Goal: Task Accomplishment & Management: Manage account settings

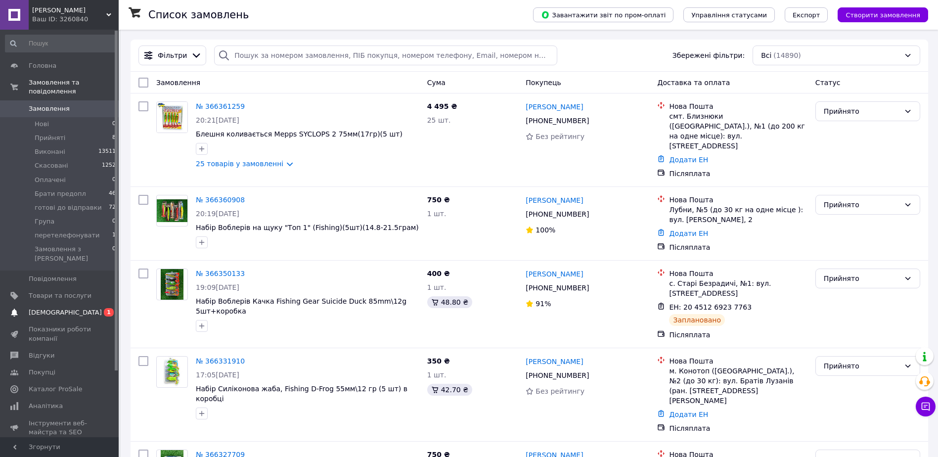
click at [67, 308] on span "[DEMOGRAPHIC_DATA]" at bounding box center [60, 312] width 63 height 9
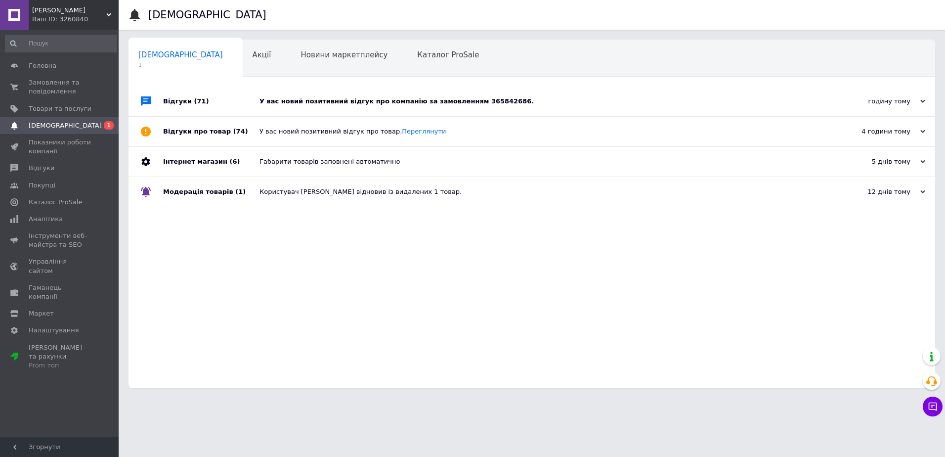
click at [393, 106] on div "У вас новий позитивний відгук про компанію за замовленням 365842686." at bounding box center [542, 101] width 567 height 30
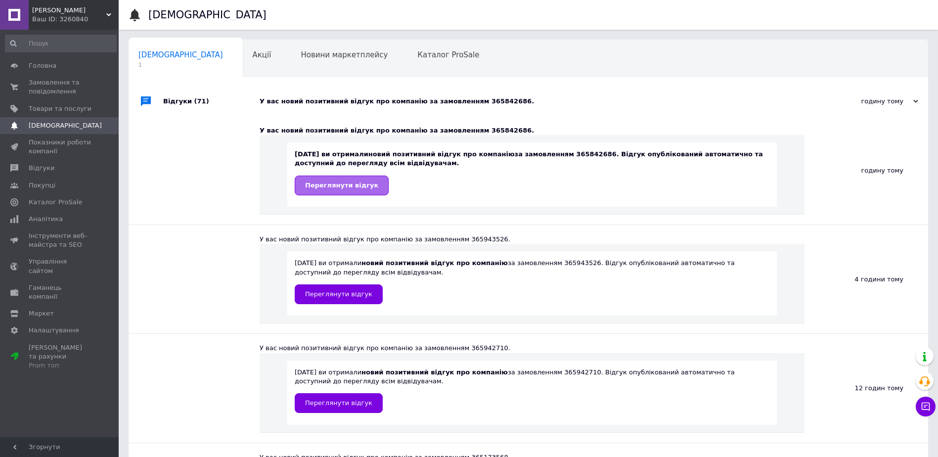
click at [365, 186] on span "Переглянути відгук" at bounding box center [341, 184] width 73 height 7
click at [61, 113] on link "Товари та послуги" at bounding box center [61, 108] width 122 height 17
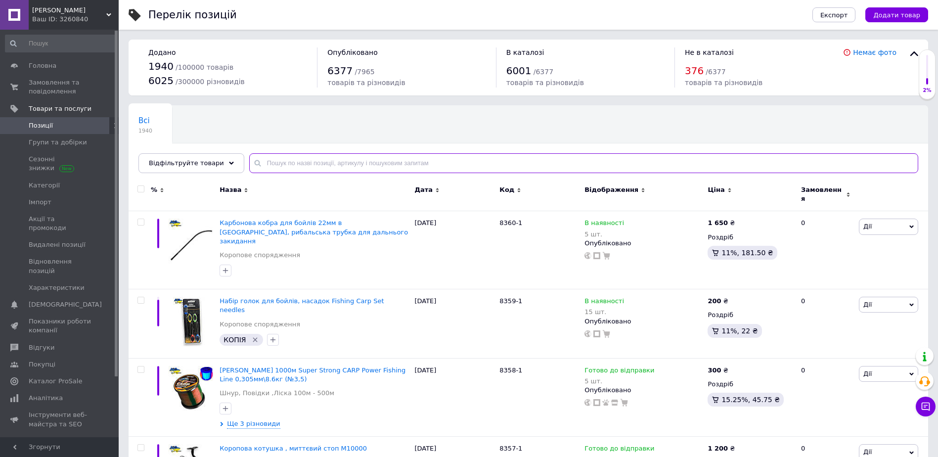
click at [340, 163] on input "text" at bounding box center [583, 163] width 669 height 20
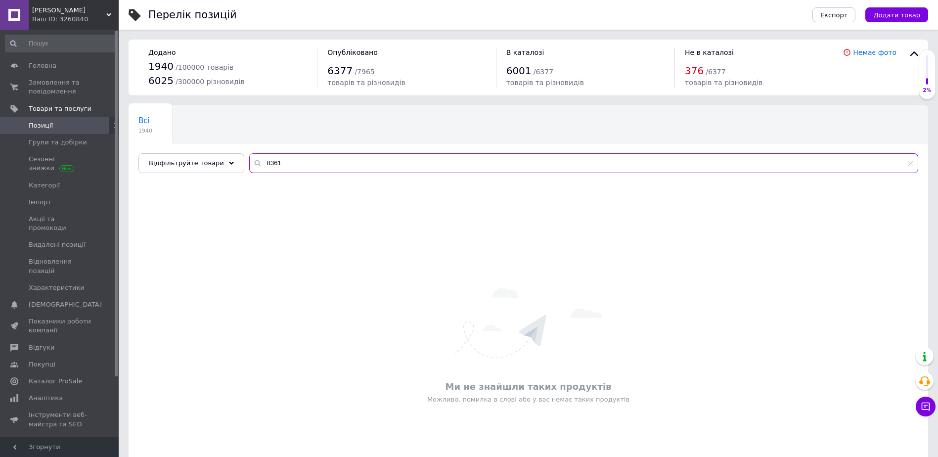
type input "8361"
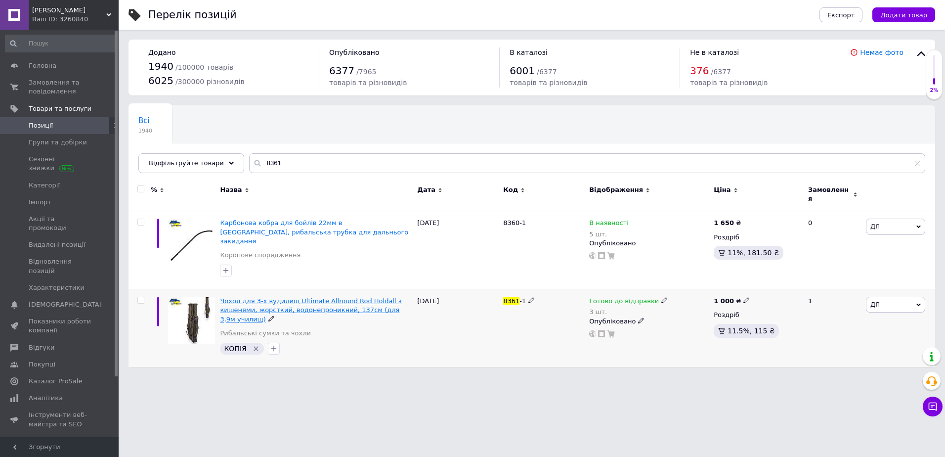
click at [288, 297] on span "Чохол для 3-х вудилищ Ultimate Allround Rod Holdall з кишенями, жорсткий, водон…" at bounding box center [310, 309] width 181 height 25
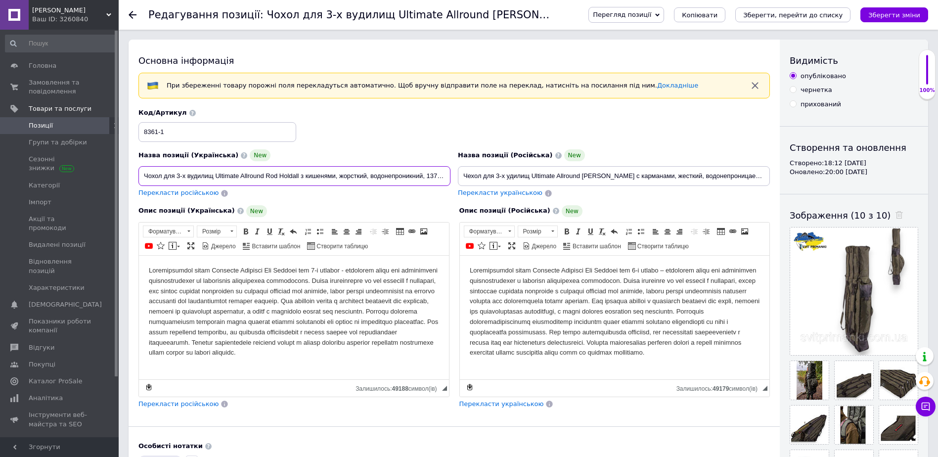
scroll to position [0, 57]
drag, startPoint x: 140, startPoint y: 172, endPoint x: 447, endPoint y: 191, distance: 307.5
click at [464, 196] on div "Назва позиції (Українська) New Чохол для 3-х вудилищ Ultimate Allround Rod Hold…" at bounding box center [454, 153] width 639 height 97
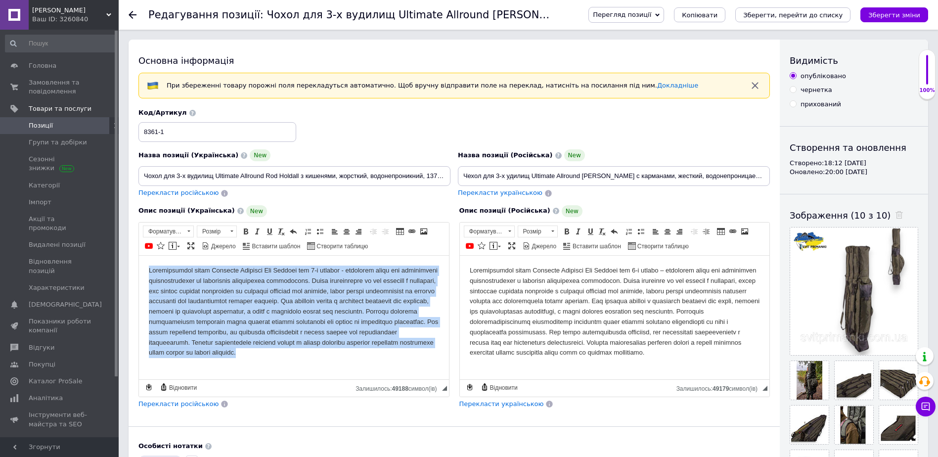
drag, startPoint x: 148, startPoint y: 267, endPoint x: 453, endPoint y: 372, distance: 322.0
click at [449, 367] on html at bounding box center [294, 311] width 310 height 112
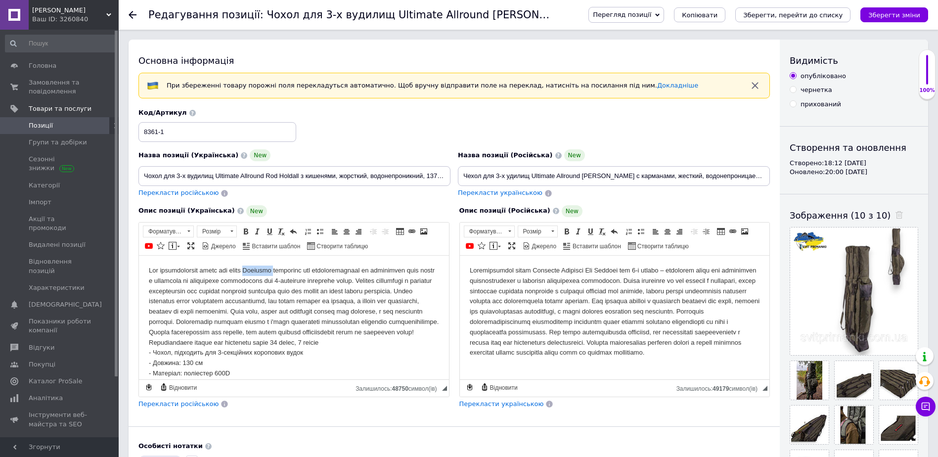
drag, startPoint x: 283, startPoint y: 270, endPoint x: 257, endPoint y: 269, distance: 25.7
click at [257, 269] on body "- Чохол, підходить для 3-секційних коропових вудок - Довжина: 130 см - Матеріал…" at bounding box center [294, 383] width 290 height 236
click at [285, 287] on span "Копіювати" at bounding box center [289, 288] width 38 height 12
copy body "Ultimate"
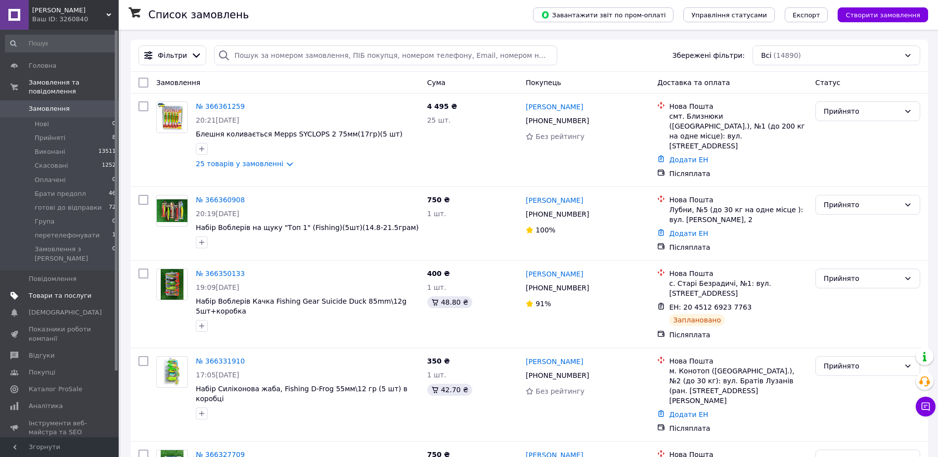
click at [69, 291] on span "Товари та послуги" at bounding box center [60, 295] width 63 height 9
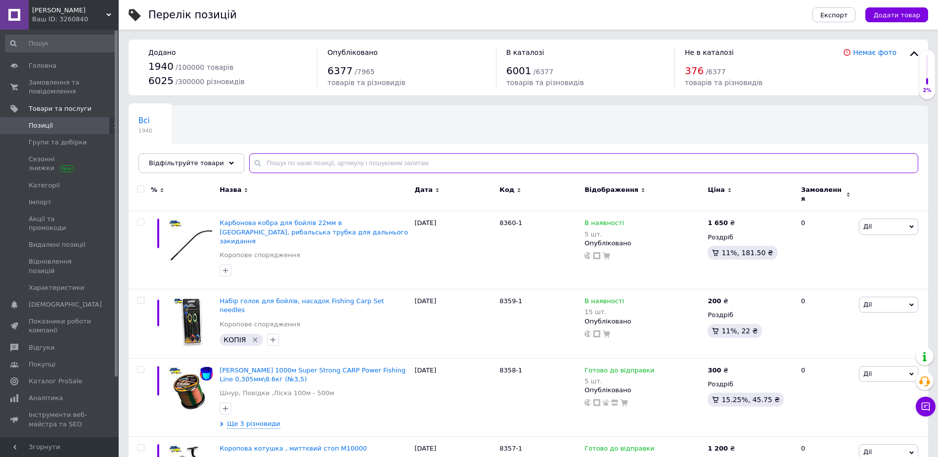
click at [287, 160] on input "text" at bounding box center [583, 163] width 669 height 20
type input "чохол"
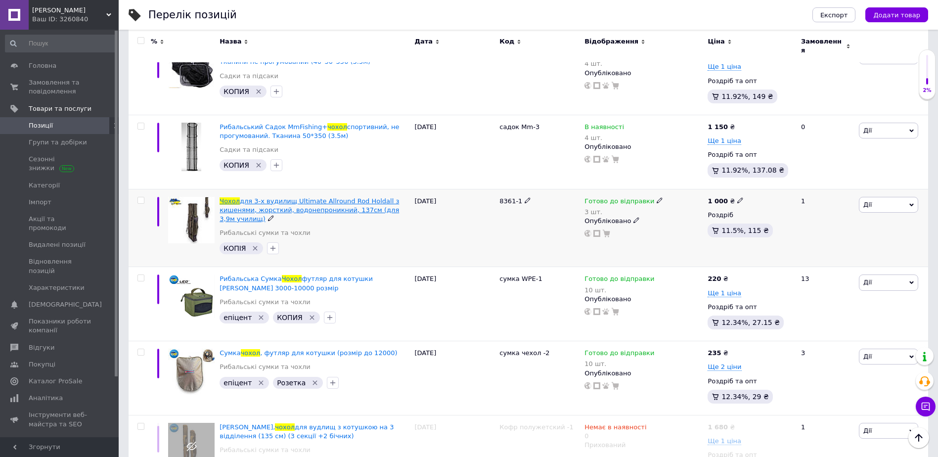
scroll to position [247, 0]
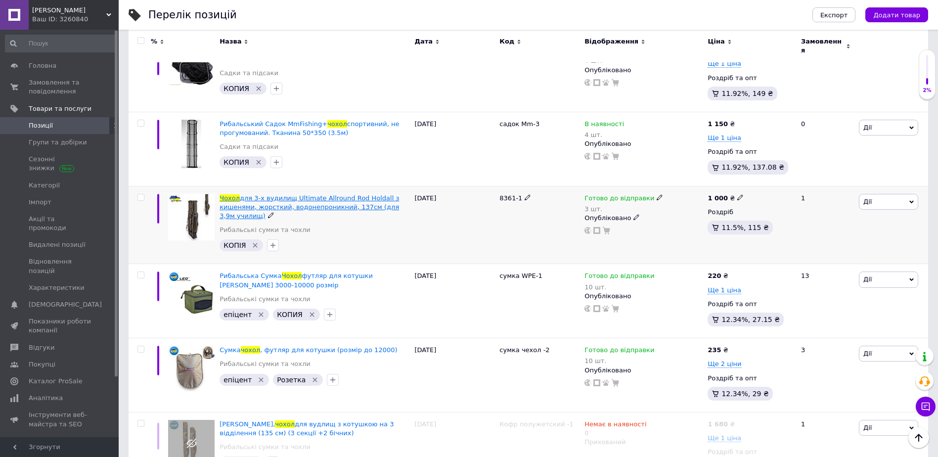
click at [256, 198] on span "для 3-х вудилищ Ultimate Allround Rod Holdall з кишенями, жорсткий, водонепрони…" at bounding box center [308, 206] width 179 height 25
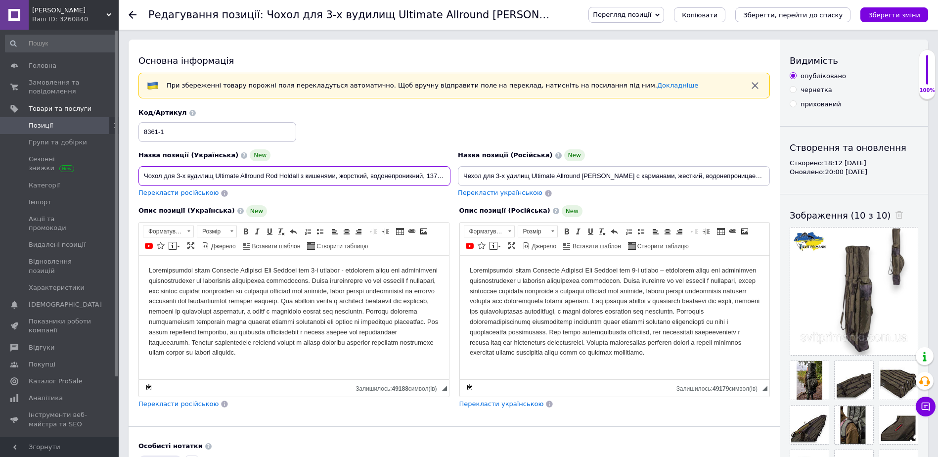
drag, startPoint x: 214, startPoint y: 176, endPoint x: 177, endPoint y: 176, distance: 36.6
click at [177, 176] on input "Чохол для 3-х вудилищ Ultimate Allround Rod Holdall з кишенями, жорсткий, водон…" at bounding box center [294, 176] width 312 height 20
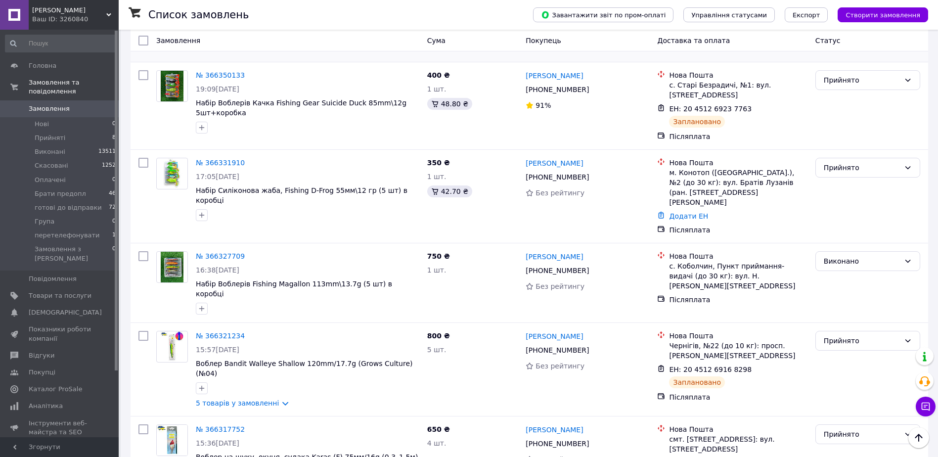
scroll to position [198, 0]
click at [65, 132] on li "Прийняті 8" at bounding box center [61, 138] width 122 height 14
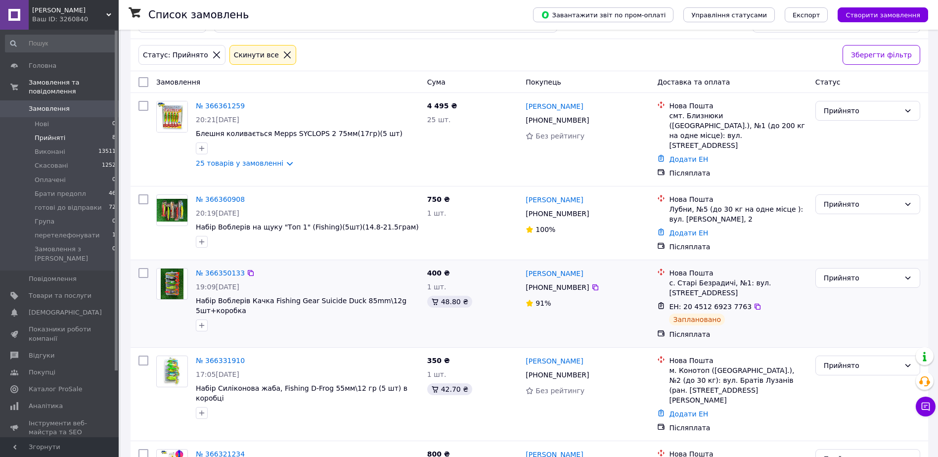
scroll to position [99, 0]
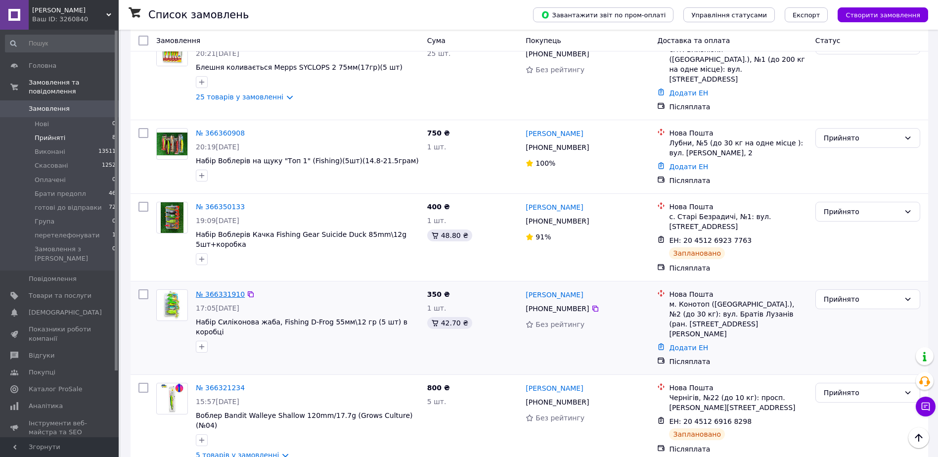
click at [217, 290] on link "№ 366331910" at bounding box center [220, 294] width 49 height 8
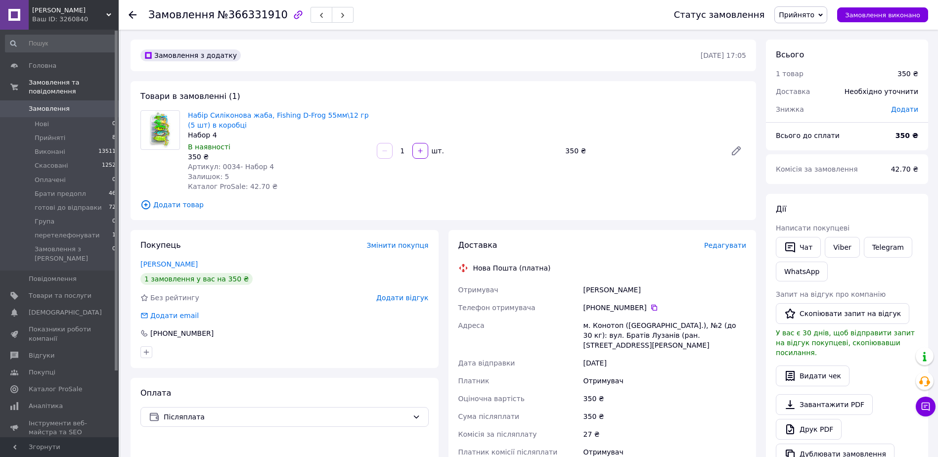
click at [165, 268] on div "Богомаз Дмитро" at bounding box center [284, 264] width 288 height 10
click at [737, 244] on span "Редагувати" at bounding box center [725, 245] width 42 height 8
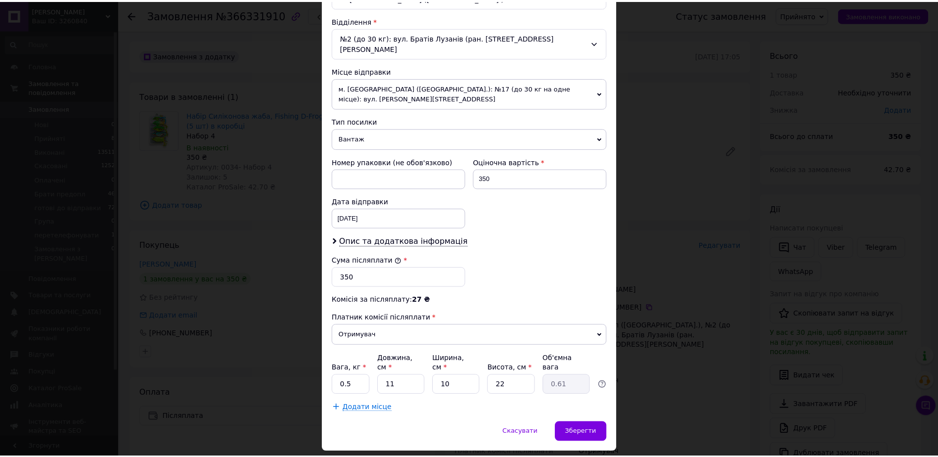
scroll to position [307, 0]
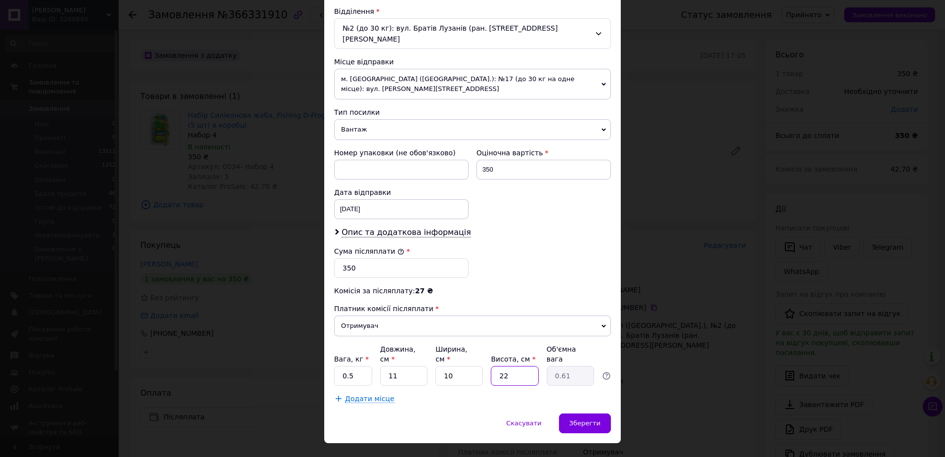
drag, startPoint x: 518, startPoint y: 359, endPoint x: 491, endPoint y: 362, distance: 26.8
click at [491, 366] on input "22" at bounding box center [514, 376] width 47 height 20
type input "5"
type input "0.14"
type input "5"
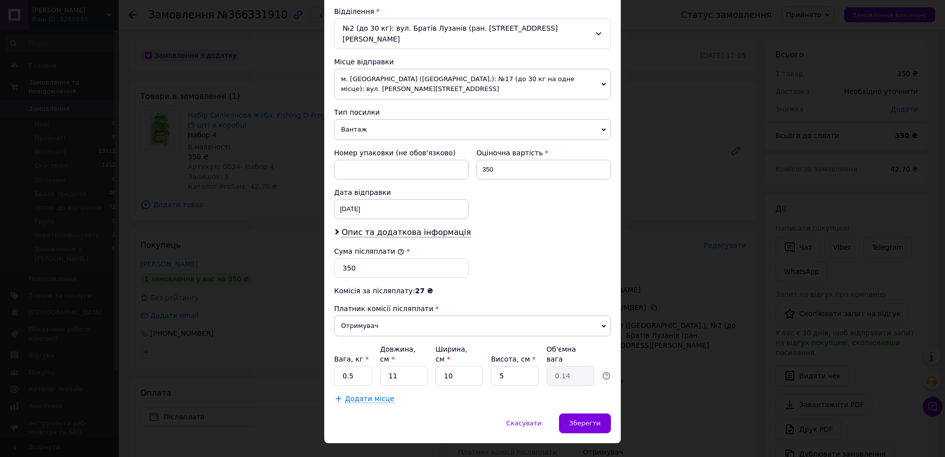
drag, startPoint x: 467, startPoint y: 399, endPoint x: 483, endPoint y: 398, distance: 16.8
click at [467, 413] on div "Скасувати   Зберегти" at bounding box center [472, 428] width 297 height 30
click at [594, 419] on span "Зберегти" at bounding box center [584, 422] width 31 height 7
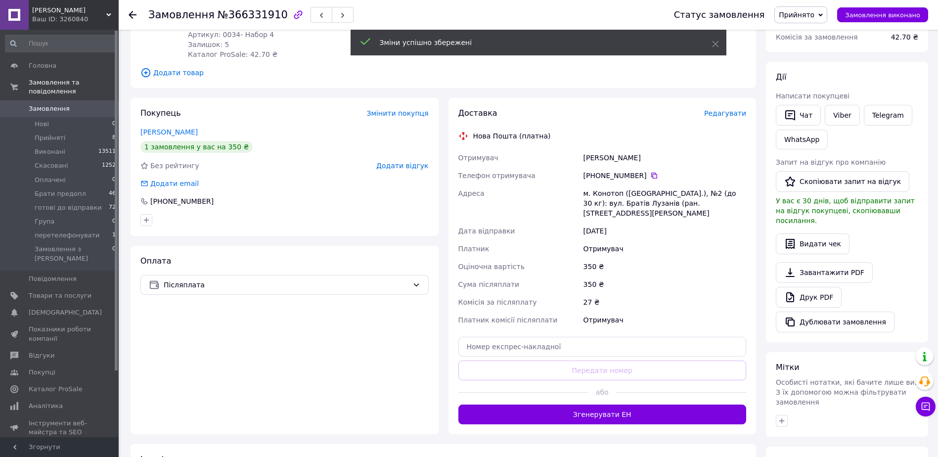
scroll to position [148, 0]
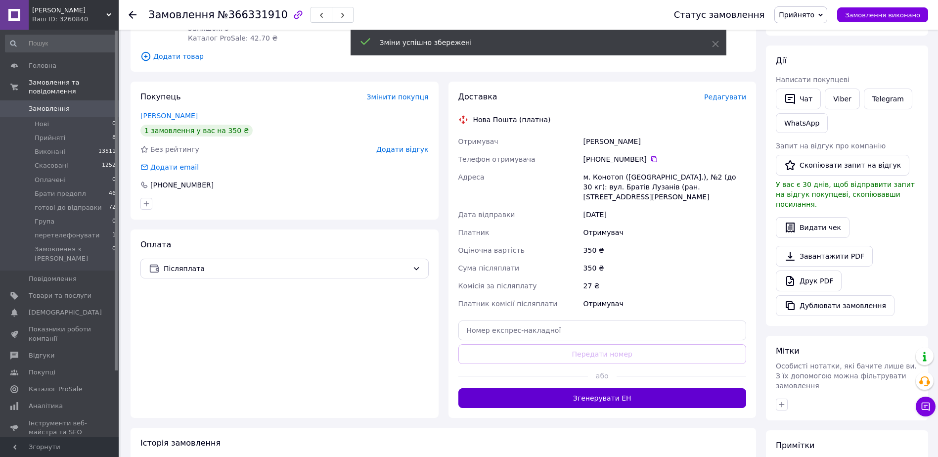
click at [644, 388] on button "Згенерувати ЕН" at bounding box center [602, 398] width 288 height 20
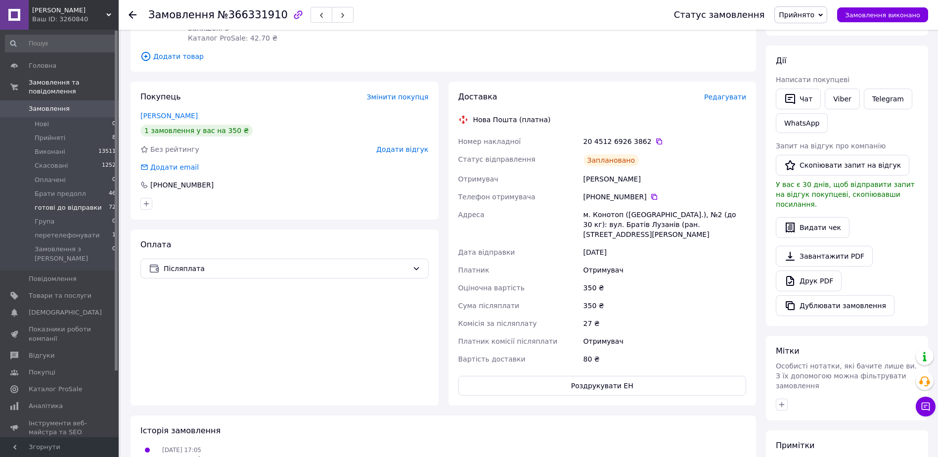
click at [68, 203] on span "готові до відправки" at bounding box center [68, 207] width 67 height 9
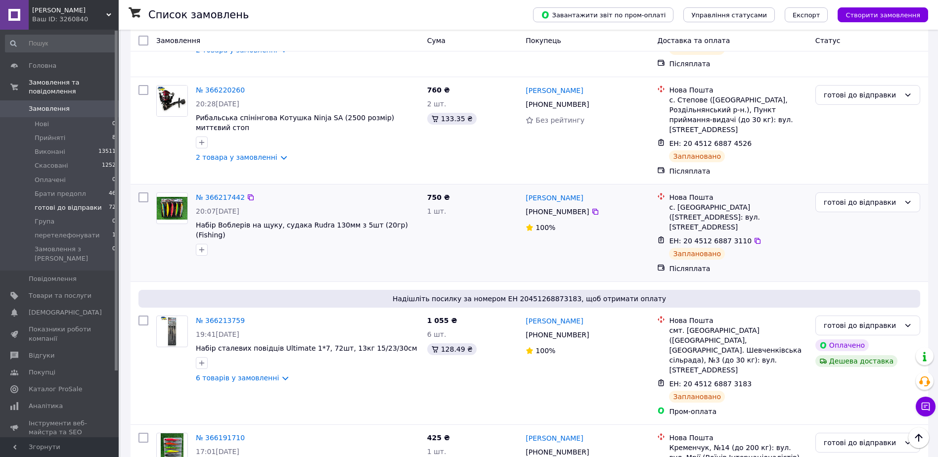
scroll to position [1659, 0]
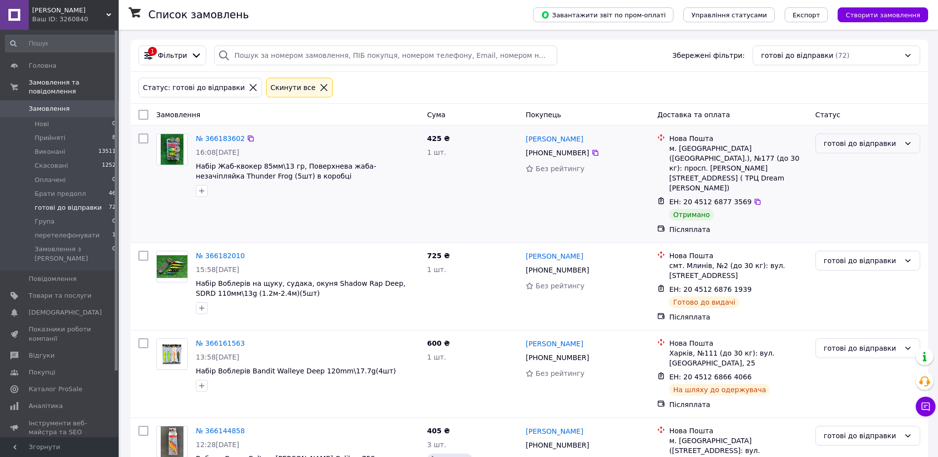
click at [862, 146] on div "готові до відправки" at bounding box center [861, 143] width 76 height 11
click at [846, 179] on li "Виконано" at bounding box center [868, 183] width 104 height 18
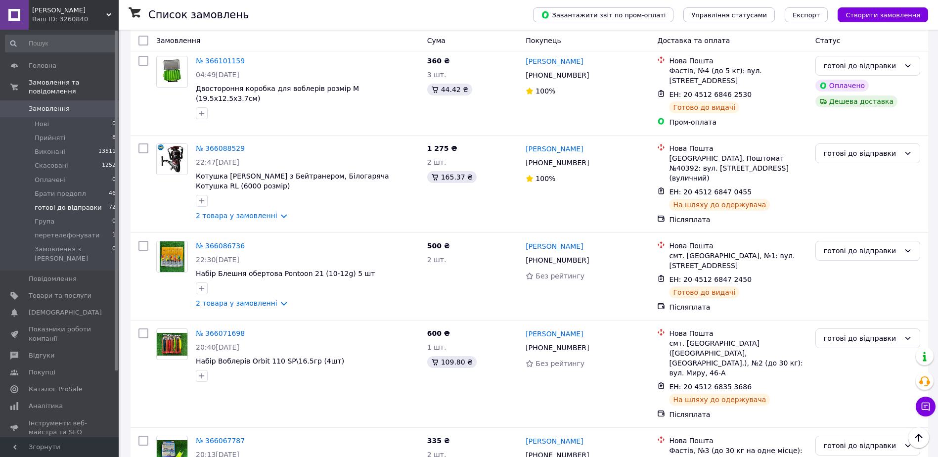
scroll to position [1508, 0]
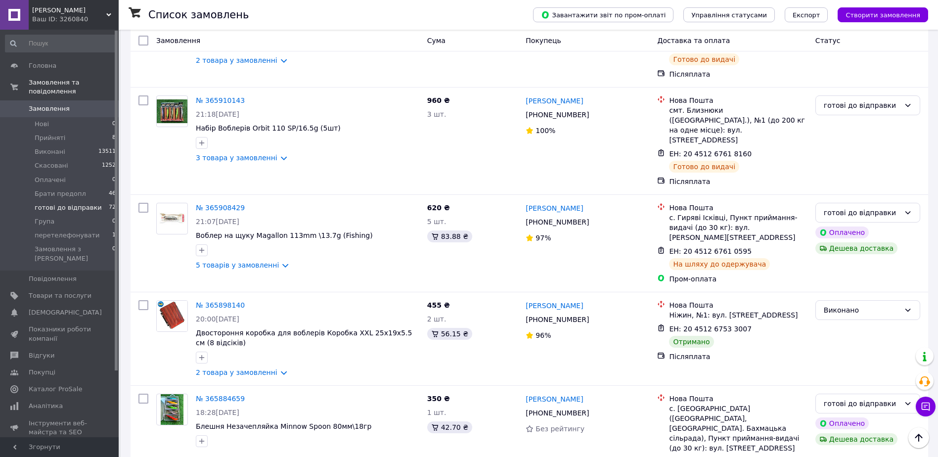
scroll to position [1384, 0]
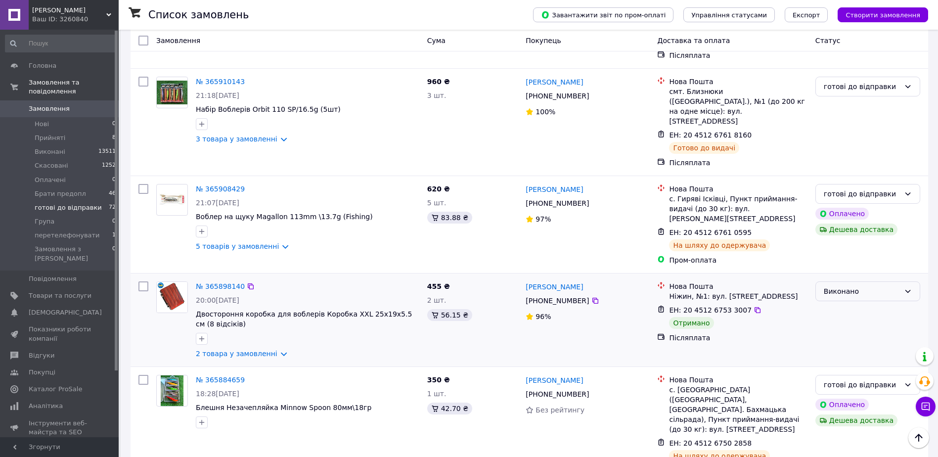
click at [850, 286] on div "Виконано" at bounding box center [861, 291] width 76 height 11
click at [770, 331] on div "Післяплата" at bounding box center [738, 338] width 142 height 14
click at [860, 286] on div "Виконано" at bounding box center [861, 291] width 76 height 11
click at [782, 333] on div "Післяплата" at bounding box center [738, 338] width 138 height 10
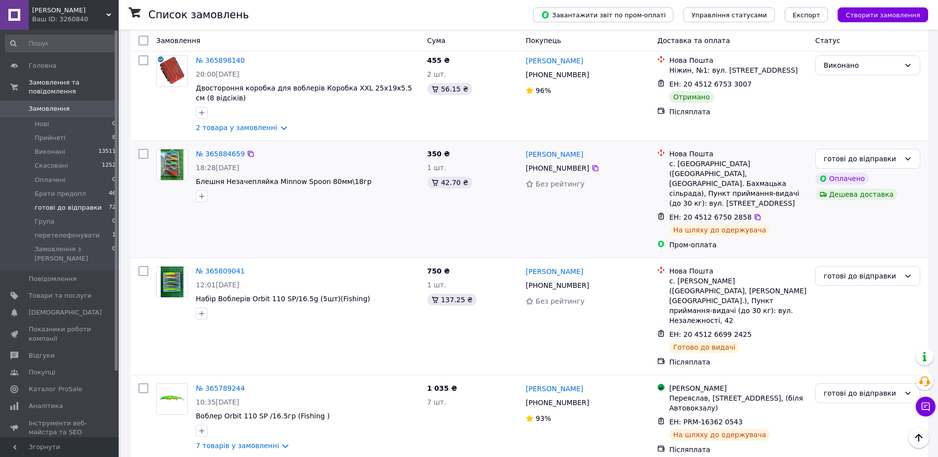
scroll to position [1616, 0]
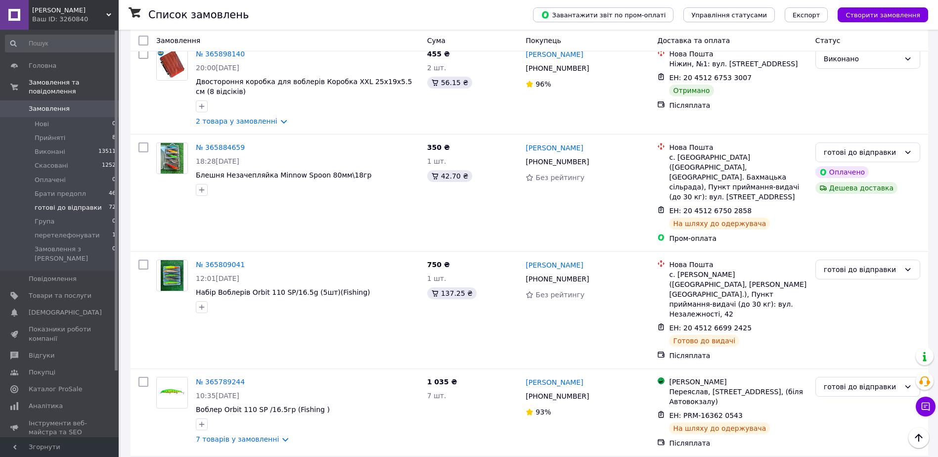
drag, startPoint x: 264, startPoint y: 436, endPoint x: 412, endPoint y: 398, distance: 152.7
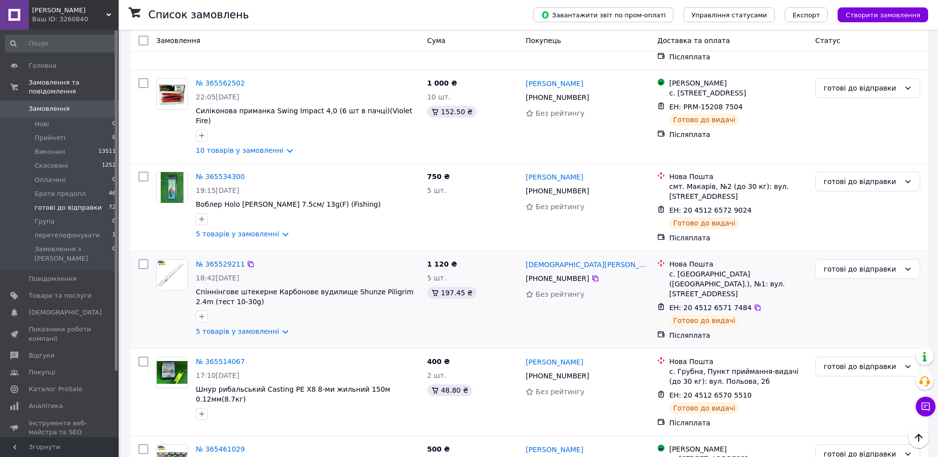
scroll to position [758, 0]
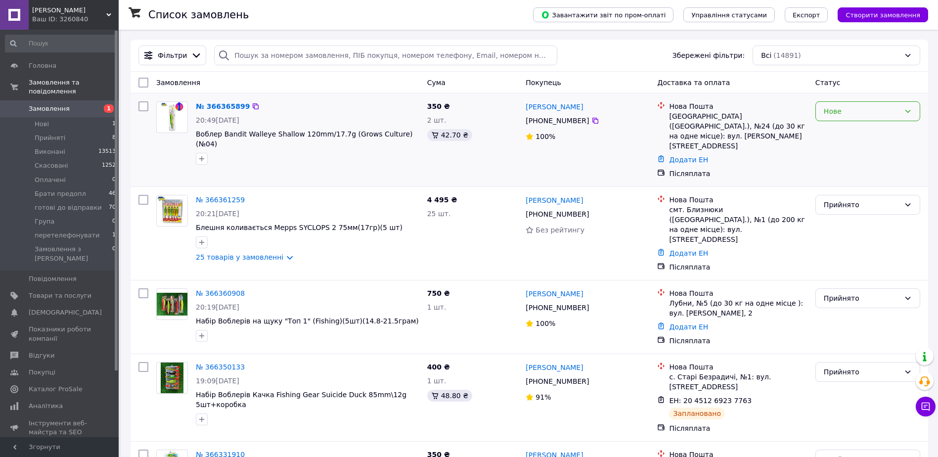
click at [847, 118] on div "Нове" at bounding box center [867, 111] width 105 height 20
click at [845, 138] on li "Прийнято" at bounding box center [868, 133] width 104 height 18
click at [224, 108] on link "№ 366365899" at bounding box center [220, 106] width 49 height 8
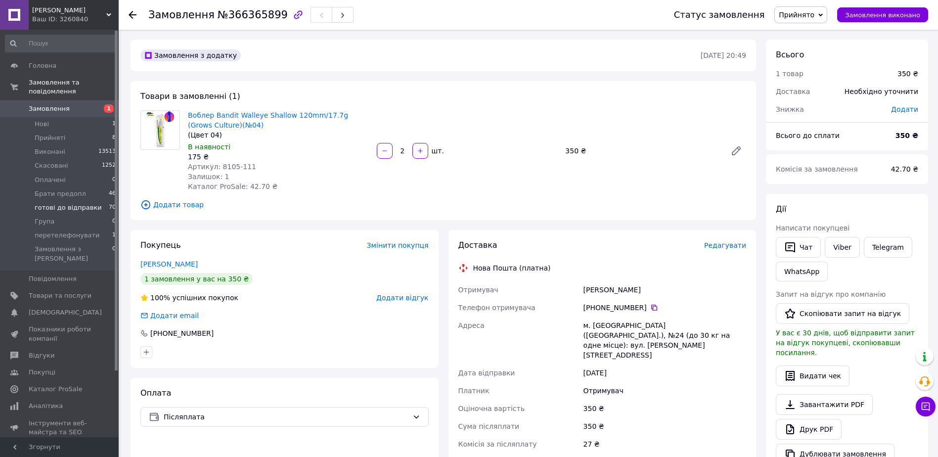
click at [44, 203] on span "готові до відправки" at bounding box center [68, 207] width 67 height 9
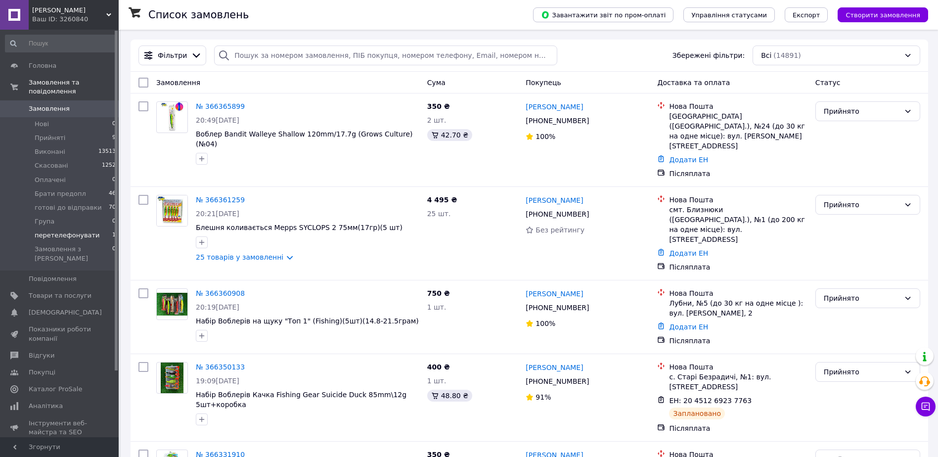
click at [48, 231] on span "перетелефонувати" at bounding box center [67, 235] width 65 height 9
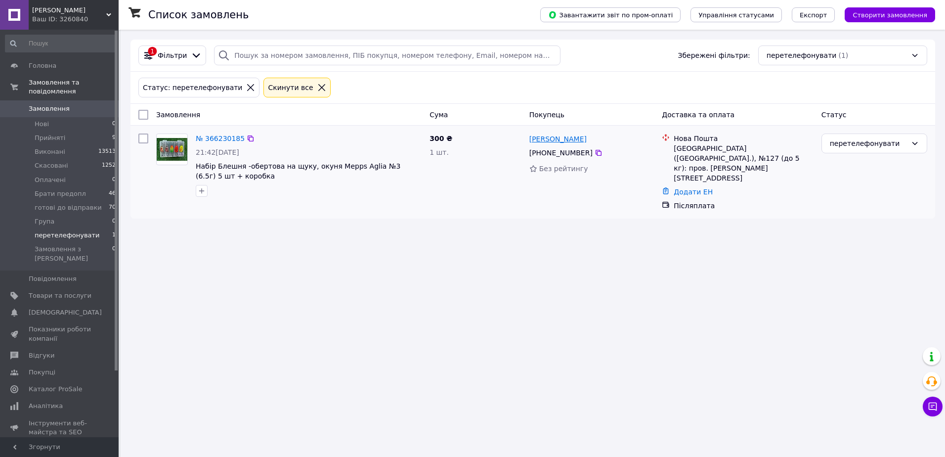
click at [564, 135] on link "[PERSON_NAME]" at bounding box center [557, 139] width 57 height 10
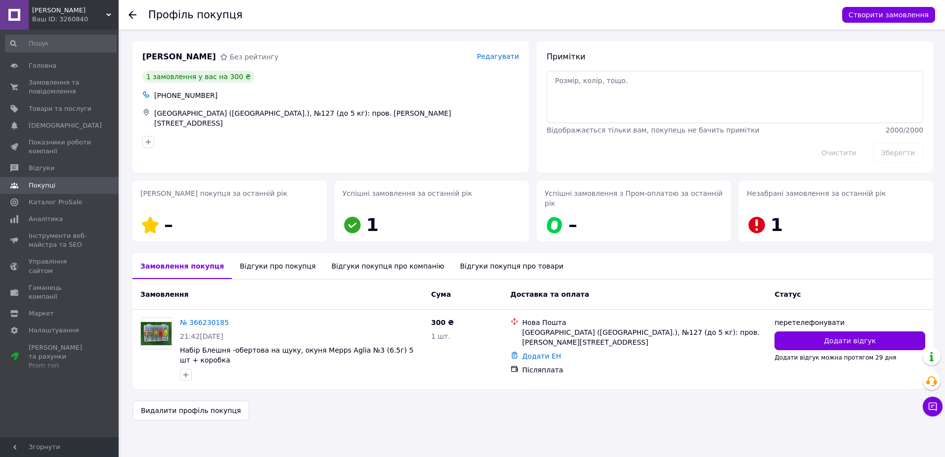
click at [265, 258] on div "Відгуки про покупця" at bounding box center [277, 266] width 91 height 26
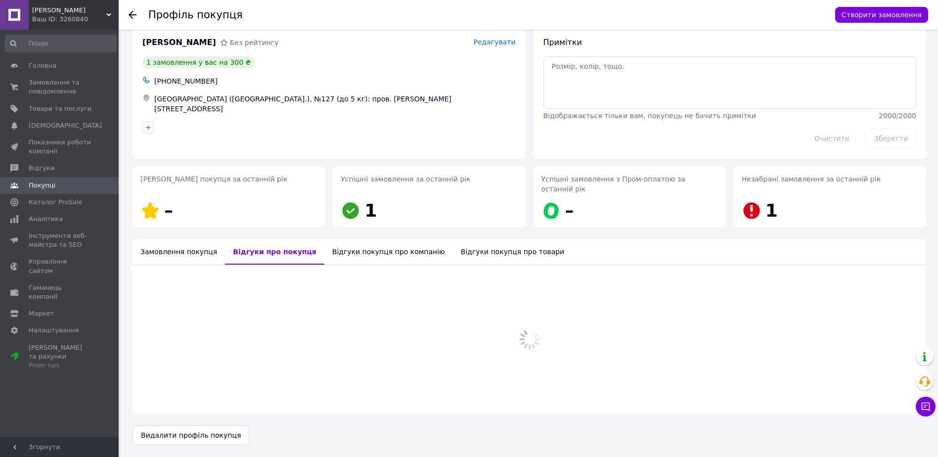
click at [355, 257] on div "[PERSON_NAME] рейтингу Редагувати 1 замовлення у вас на 300 ₴ [PHONE_NUMBER] [G…" at bounding box center [528, 236] width 793 height 418
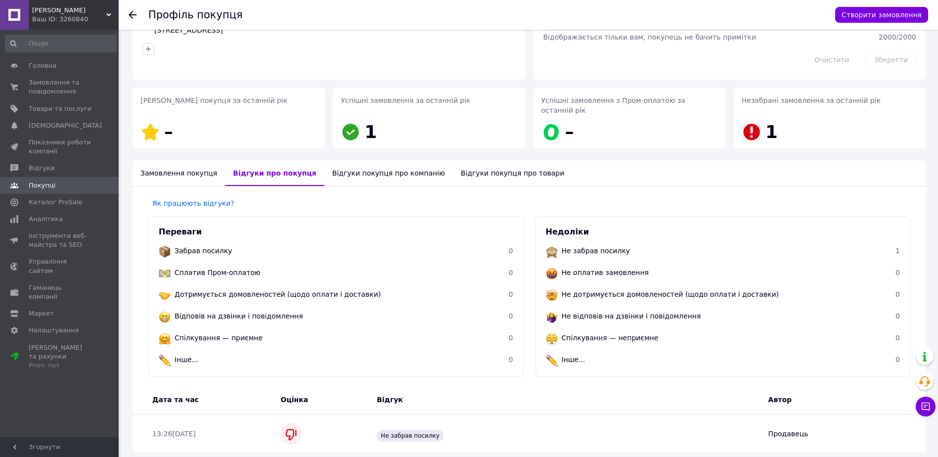
scroll to position [122, 0]
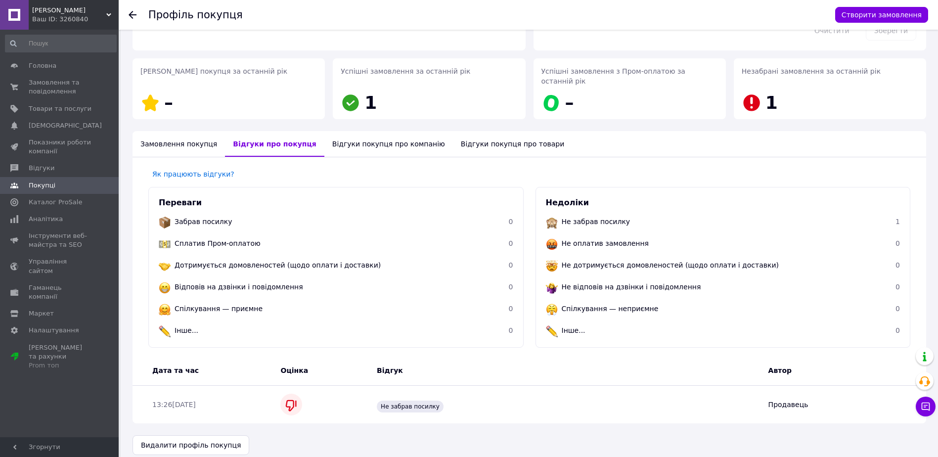
drag, startPoint x: 358, startPoint y: 137, endPoint x: 396, endPoint y: 139, distance: 38.1
click at [358, 137] on div "Відгуки покупця про компанію" at bounding box center [388, 144] width 129 height 26
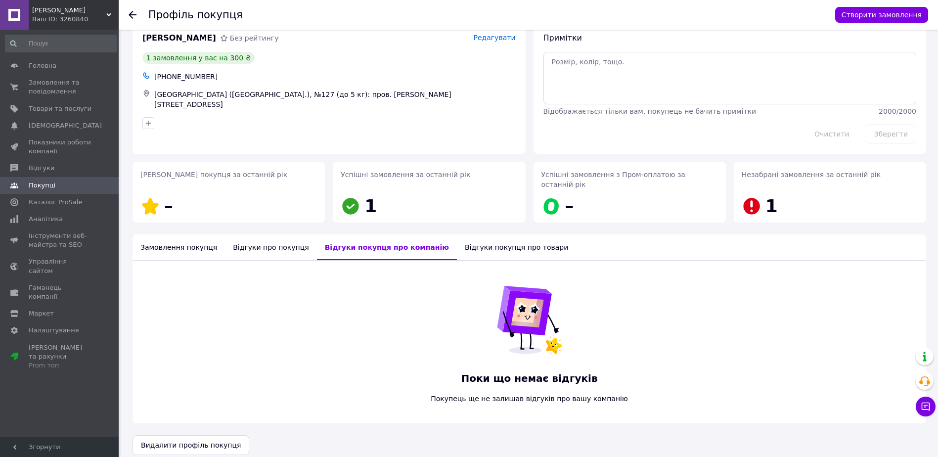
click at [465, 235] on div "Відгуки покупця про товари" at bounding box center [516, 247] width 119 height 26
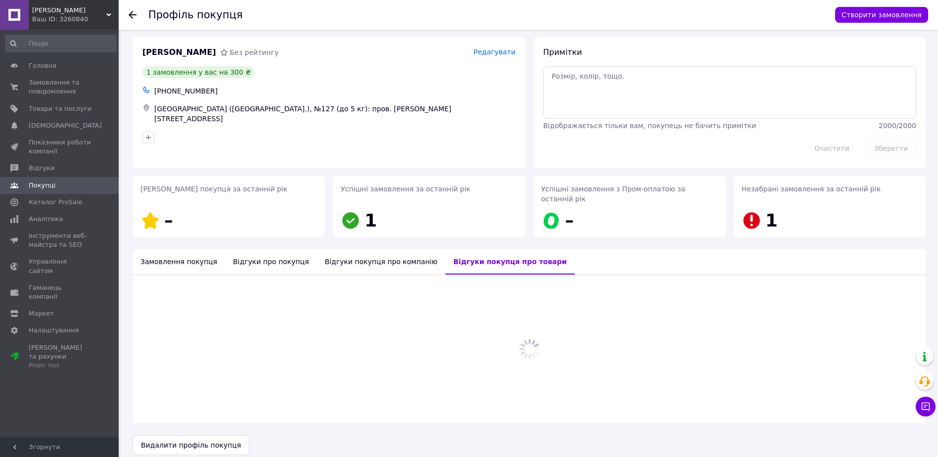
scroll to position [19, 0]
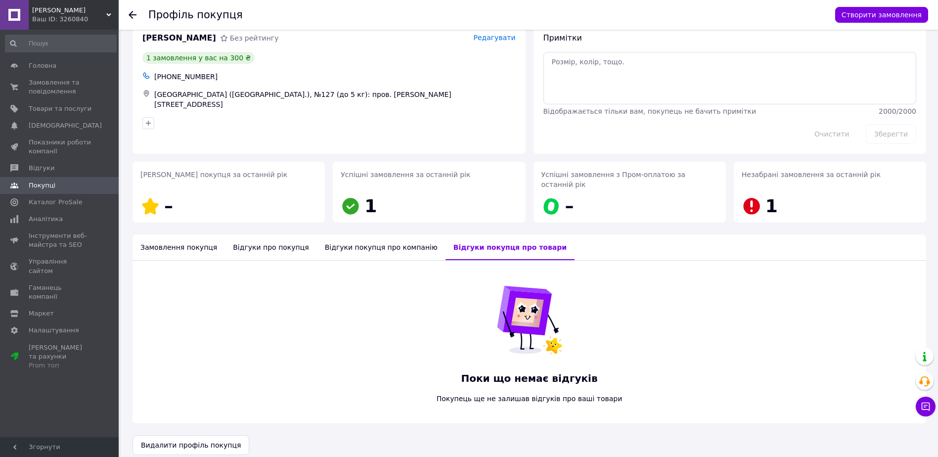
click at [151, 260] on div "Поки що немає відгуків Покупець ще не залишав відгуків про ваші товари" at bounding box center [528, 341] width 793 height 163
click at [178, 236] on div "Замовлення покупця" at bounding box center [178, 247] width 92 height 26
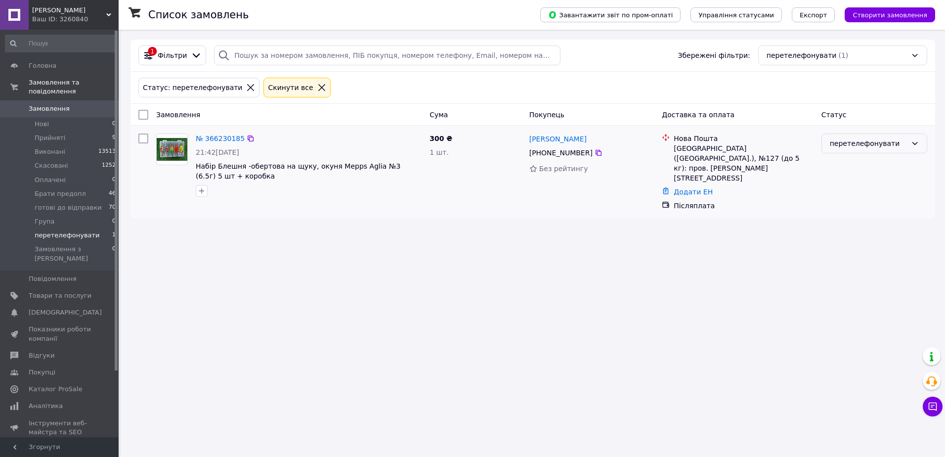
click at [854, 142] on div "перетелефонувати" at bounding box center [868, 143] width 77 height 11
click at [849, 179] on li "Виконано" at bounding box center [874, 183] width 105 height 18
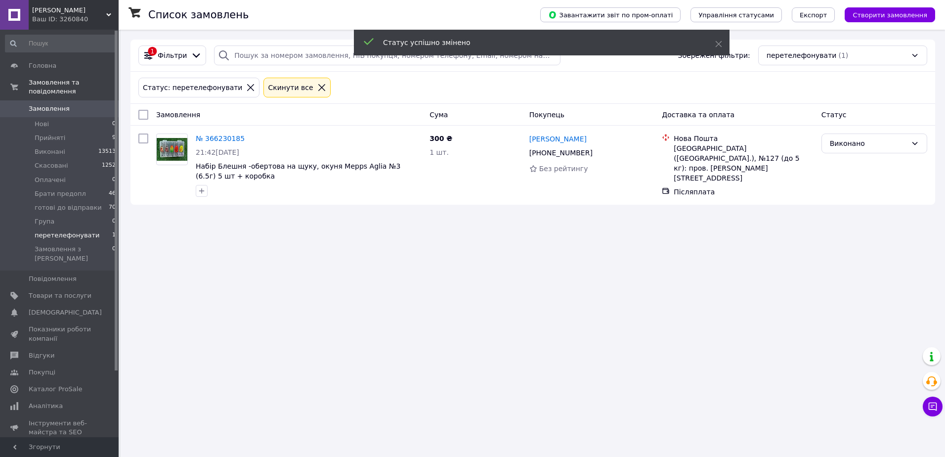
click at [83, 104] on span "Замовлення" at bounding box center [60, 108] width 63 height 9
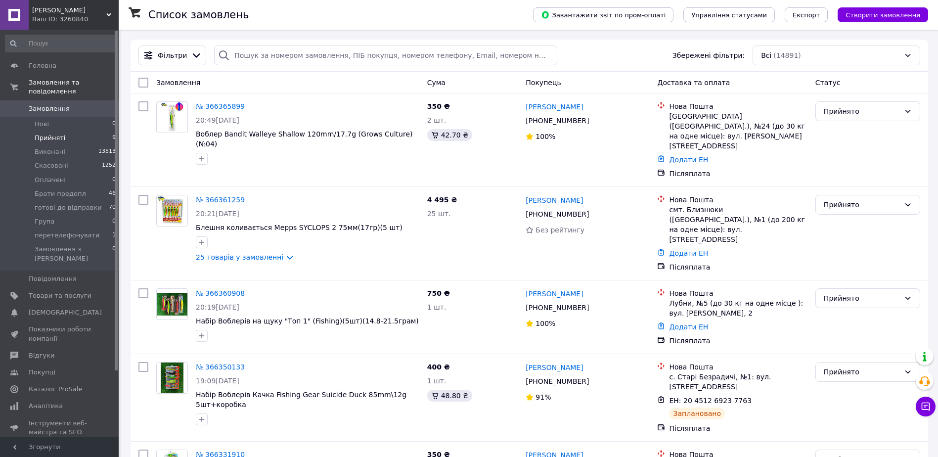
click at [46, 133] on span "Прийняті" at bounding box center [50, 137] width 31 height 9
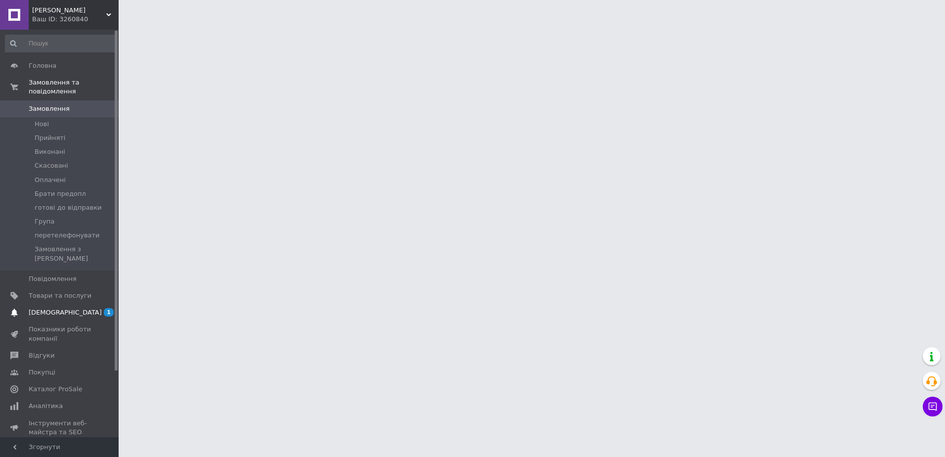
click at [62, 308] on span "[DEMOGRAPHIC_DATA]" at bounding box center [65, 312] width 73 height 9
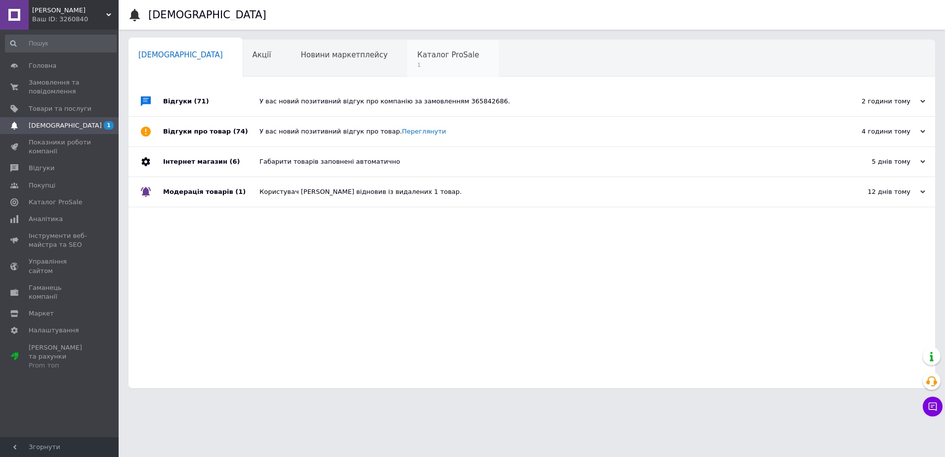
click at [417, 50] on span "Каталог ProSale" at bounding box center [448, 54] width 62 height 9
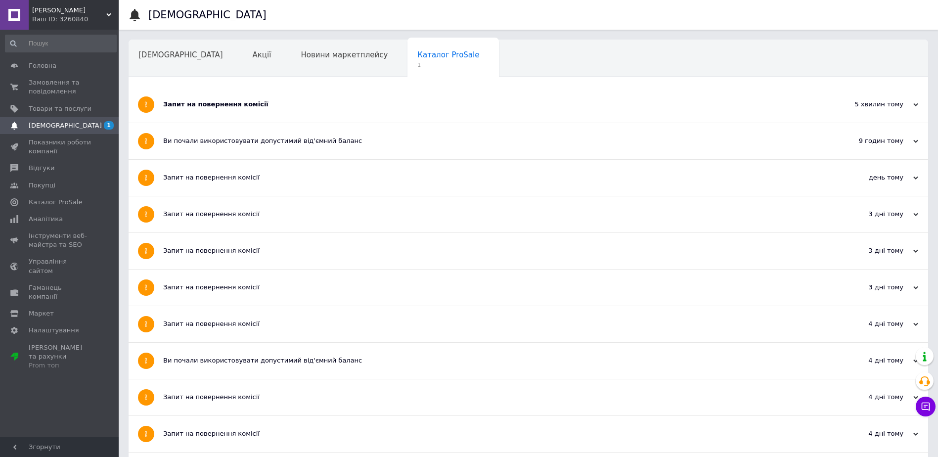
click at [416, 98] on div "Запит на повернення комісії" at bounding box center [491, 104] width 656 height 36
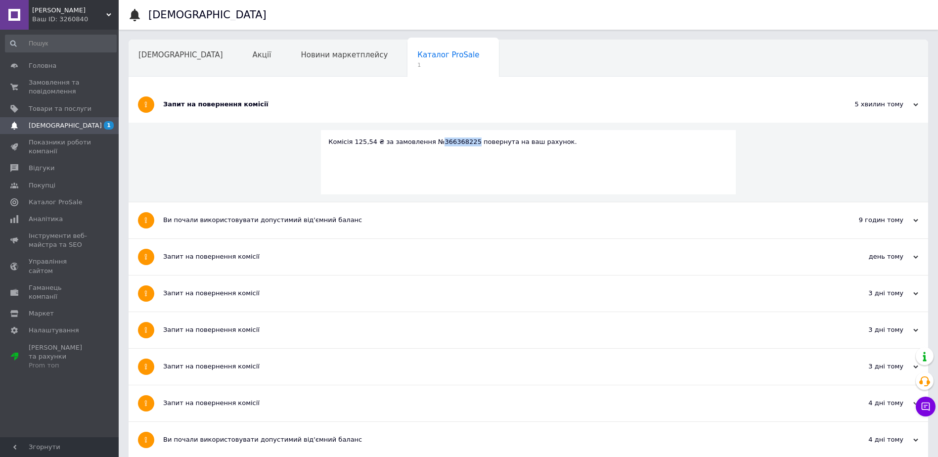
drag, startPoint x: 459, startPoint y: 144, endPoint x: 430, endPoint y: 149, distance: 29.6
click at [430, 149] on div "Комісія 125,54 ₴ за замовлення №366368225 повернута на ваш рахунок." at bounding box center [528, 162] width 415 height 64
drag, startPoint x: 430, startPoint y: 149, endPoint x: 443, endPoint y: 142, distance: 14.4
copy div "366368225"
click at [58, 84] on span "Замовлення та повідомлення" at bounding box center [60, 87] width 63 height 18
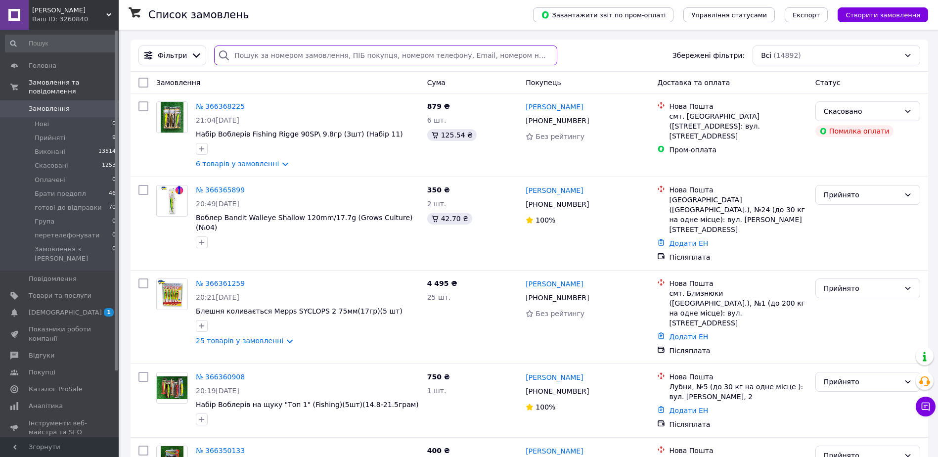
click at [302, 58] on input "search" at bounding box center [385, 55] width 343 height 20
paste input "366368225"
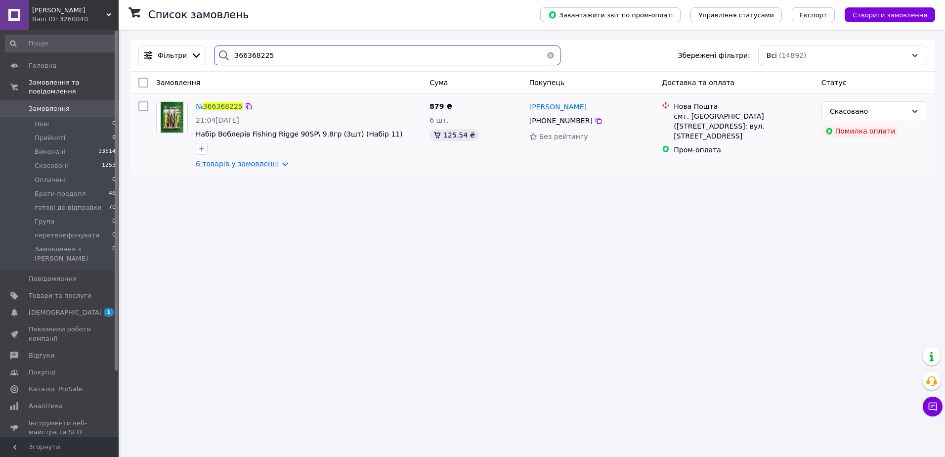
type input "366368225"
click at [223, 165] on link "6 товарів у замовленні" at bounding box center [237, 164] width 83 height 8
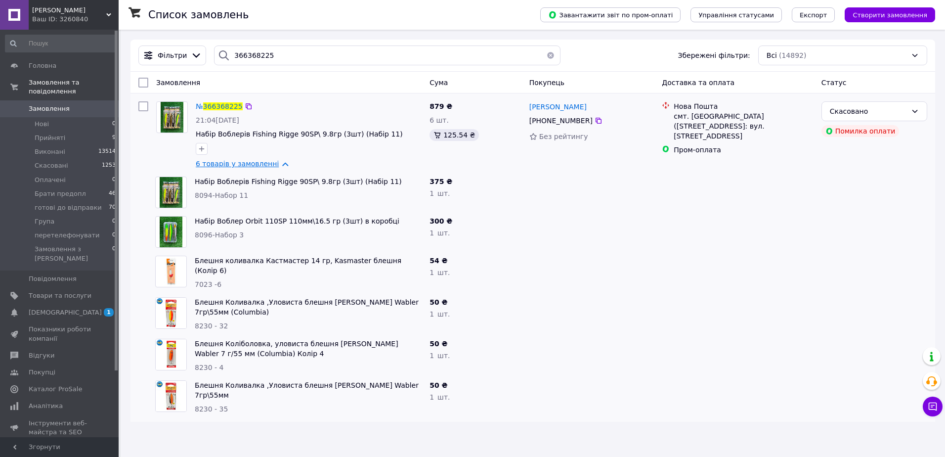
click at [223, 165] on link "6 товарів у замовленні" at bounding box center [237, 164] width 83 height 8
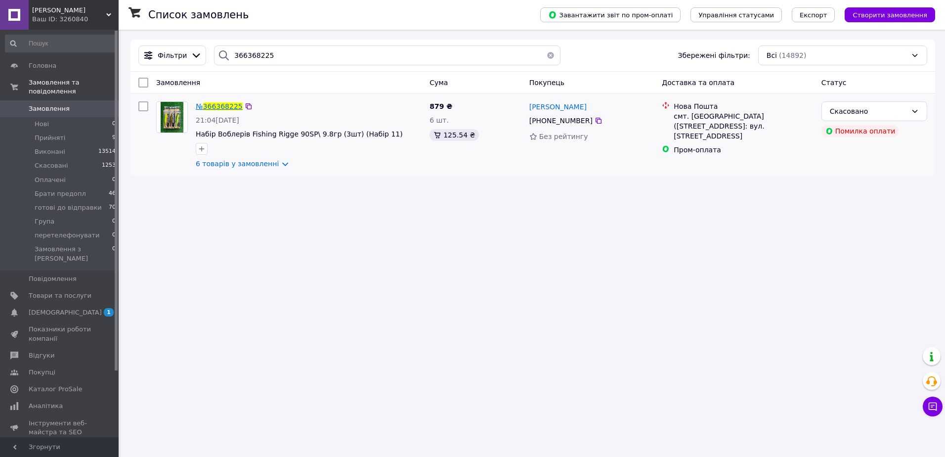
click at [214, 109] on span "366368225" at bounding box center [223, 106] width 40 height 8
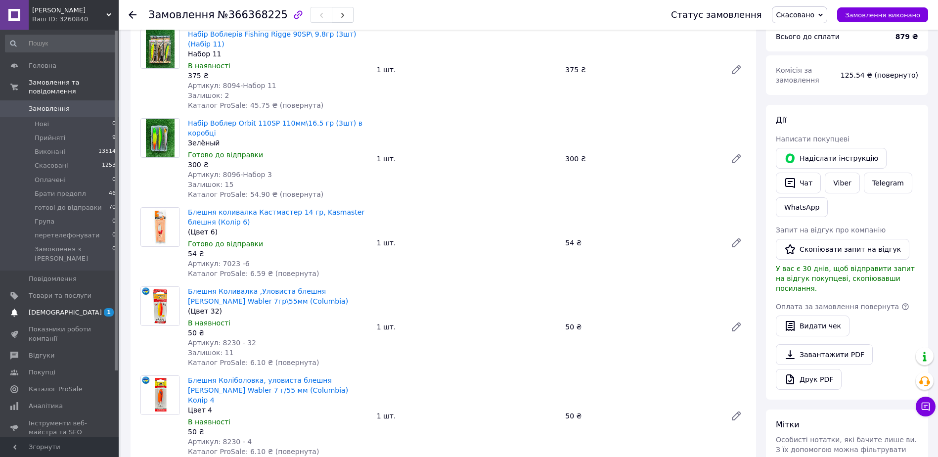
scroll to position [99, 0]
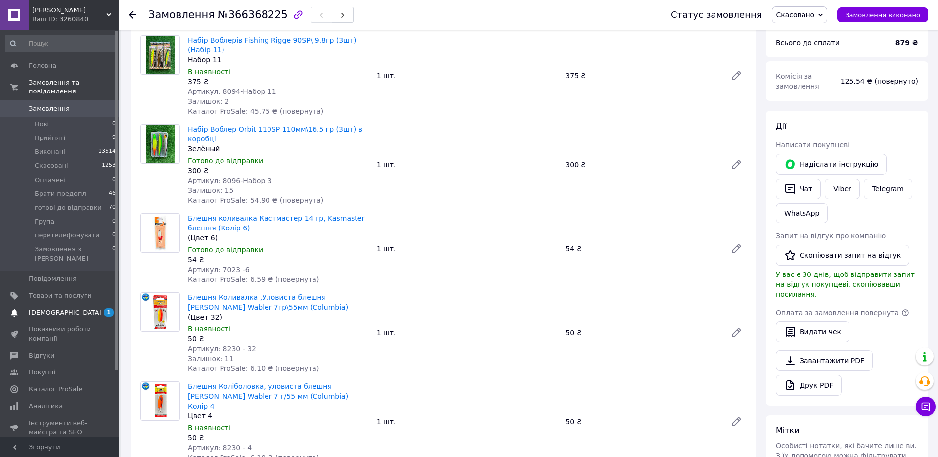
click at [74, 308] on span "[DEMOGRAPHIC_DATA]" at bounding box center [60, 312] width 63 height 9
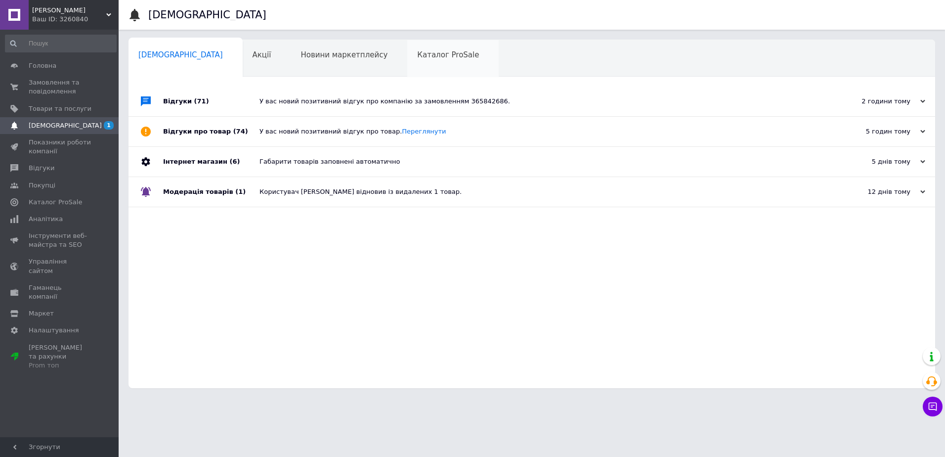
click at [417, 56] on span "Каталог ProSale" at bounding box center [448, 54] width 62 height 9
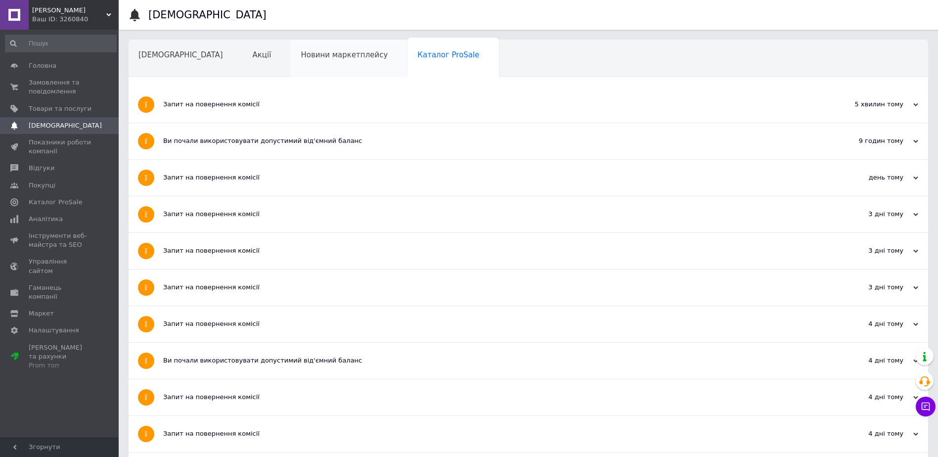
click at [301, 57] on span "Новини маркетплейсу" at bounding box center [344, 54] width 87 height 9
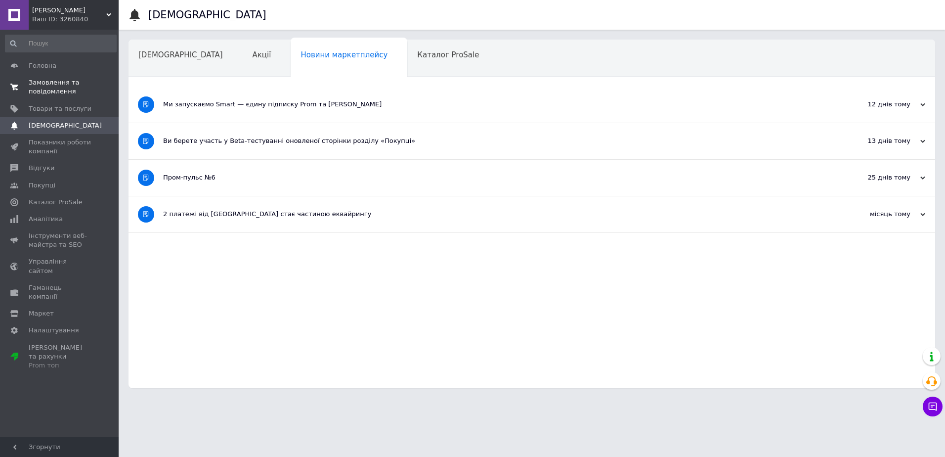
click at [35, 81] on span "Замовлення та повідомлення" at bounding box center [60, 87] width 63 height 18
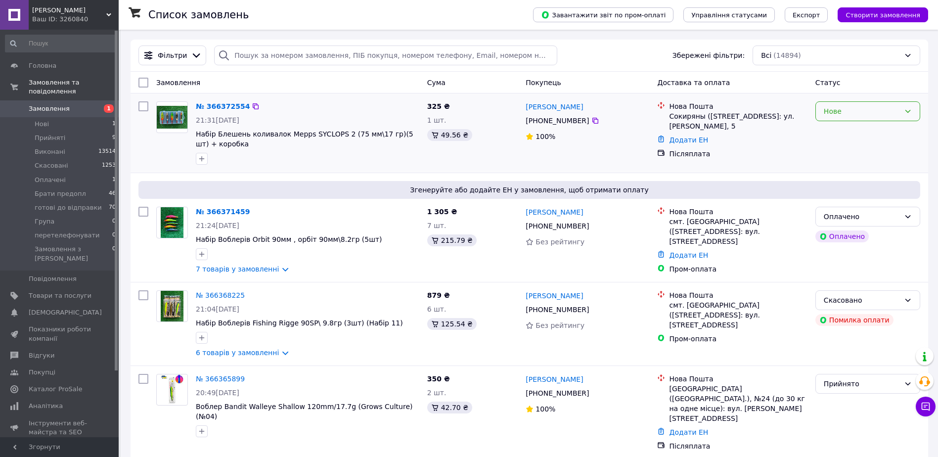
click at [847, 111] on div "Нове" at bounding box center [861, 111] width 76 height 11
click at [838, 133] on li "Прийнято" at bounding box center [868, 133] width 104 height 18
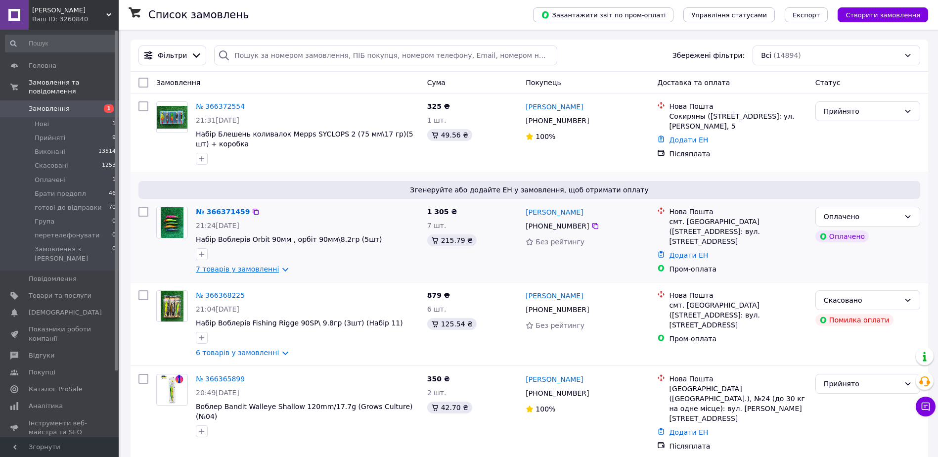
click at [219, 268] on link "7 товарів у замовленні" at bounding box center [237, 269] width 83 height 8
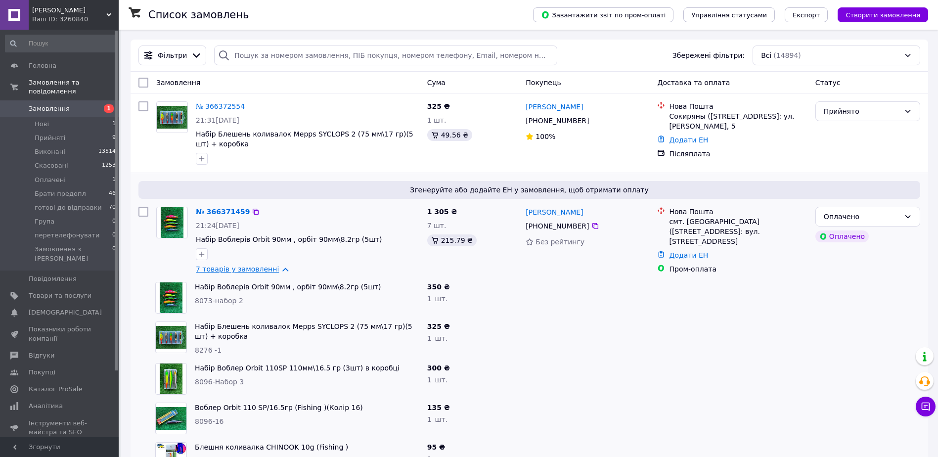
click at [218, 269] on link "7 товарів у замовленні" at bounding box center [237, 269] width 83 height 8
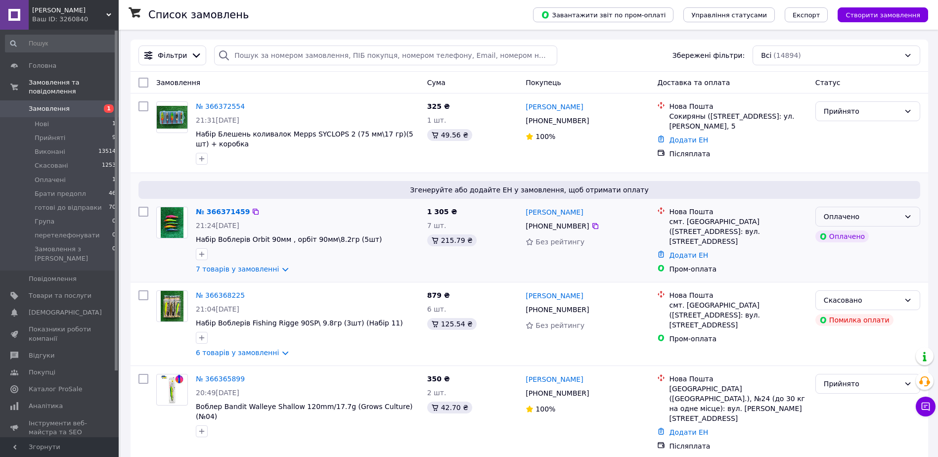
drag, startPoint x: 874, startPoint y: 221, endPoint x: 869, endPoint y: 225, distance: 6.3
click at [874, 221] on div "Оплачено" at bounding box center [861, 216] width 76 height 11
click at [843, 242] on li "Прийнято" at bounding box center [868, 238] width 104 height 18
click at [217, 215] on link "№ 366371459" at bounding box center [220, 212] width 49 height 8
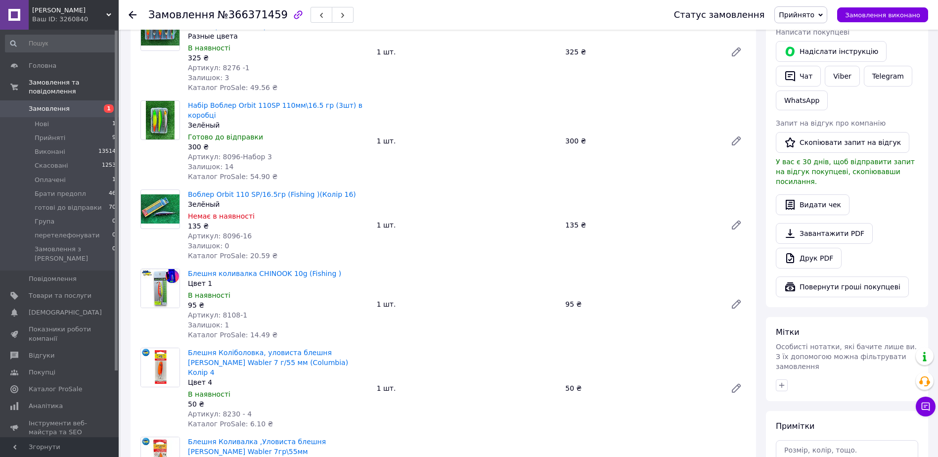
scroll to position [445, 0]
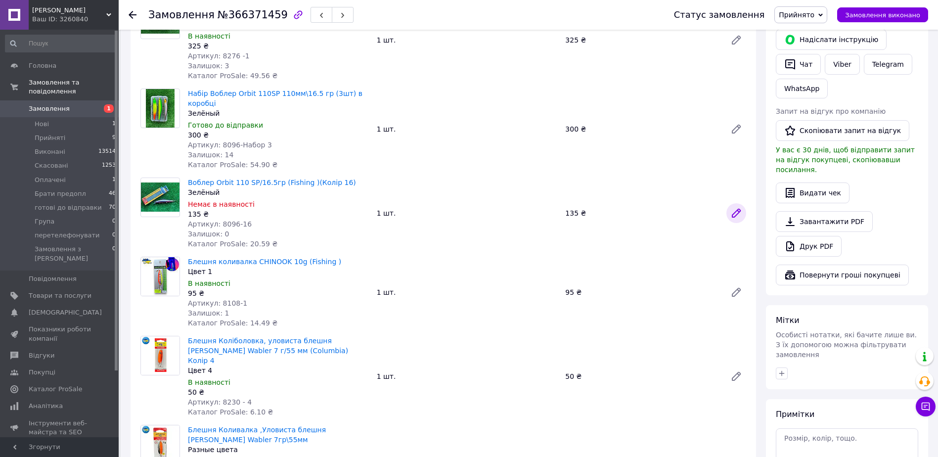
click at [732, 207] on icon at bounding box center [736, 213] width 12 height 12
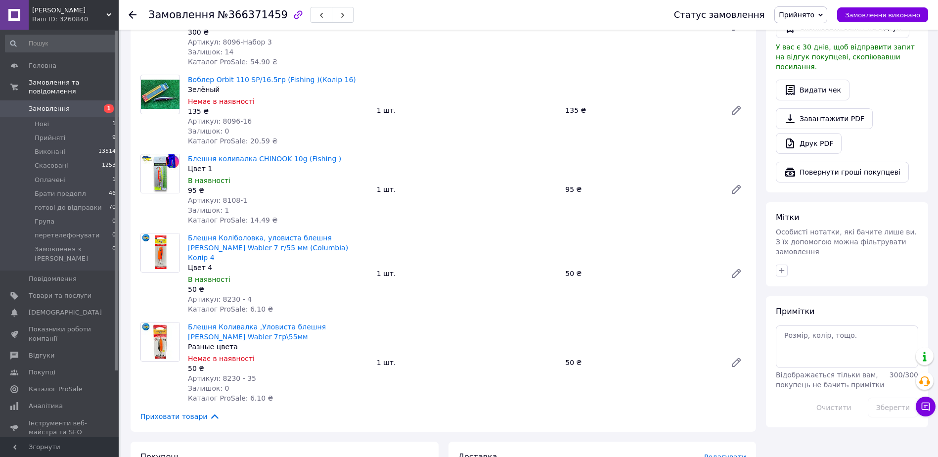
scroll to position [593, 0]
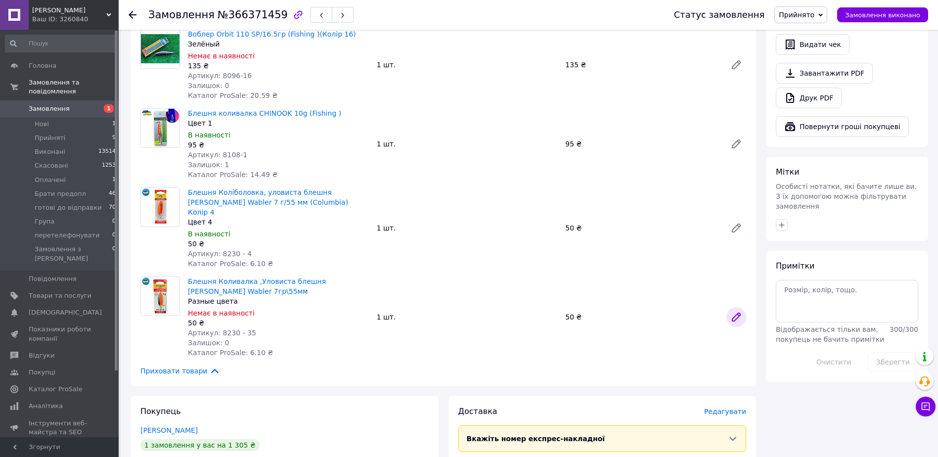
click at [737, 313] on icon at bounding box center [736, 317] width 8 height 8
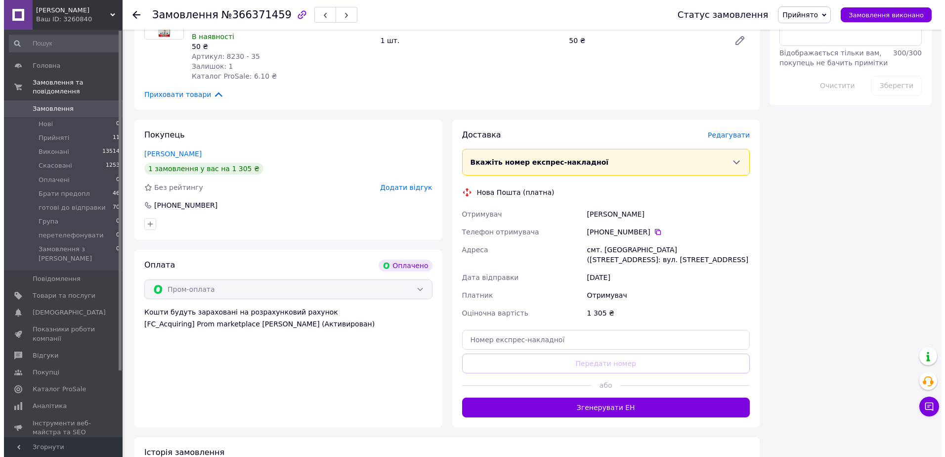
scroll to position [878, 0]
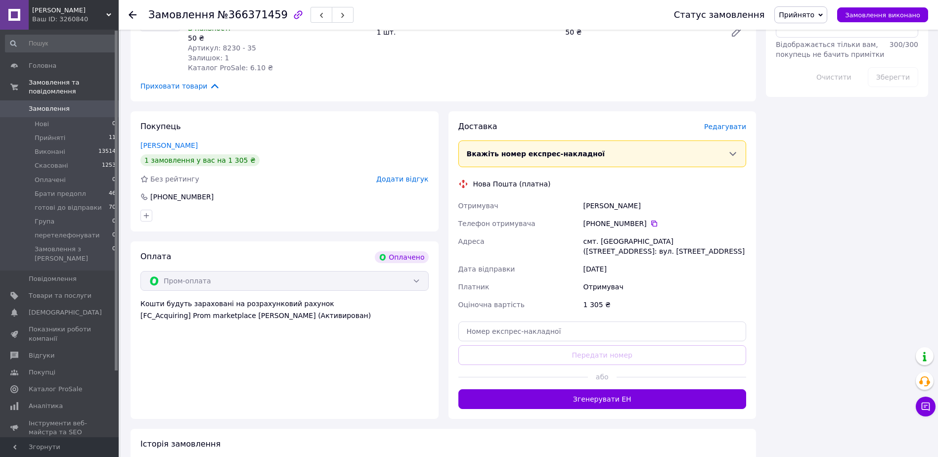
click at [732, 123] on span "Редагувати" at bounding box center [725, 127] width 42 height 8
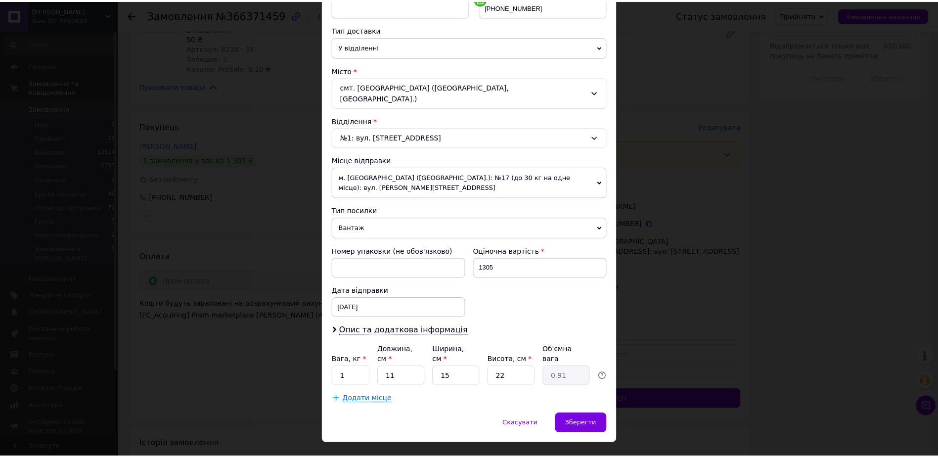
scroll to position [210, 0]
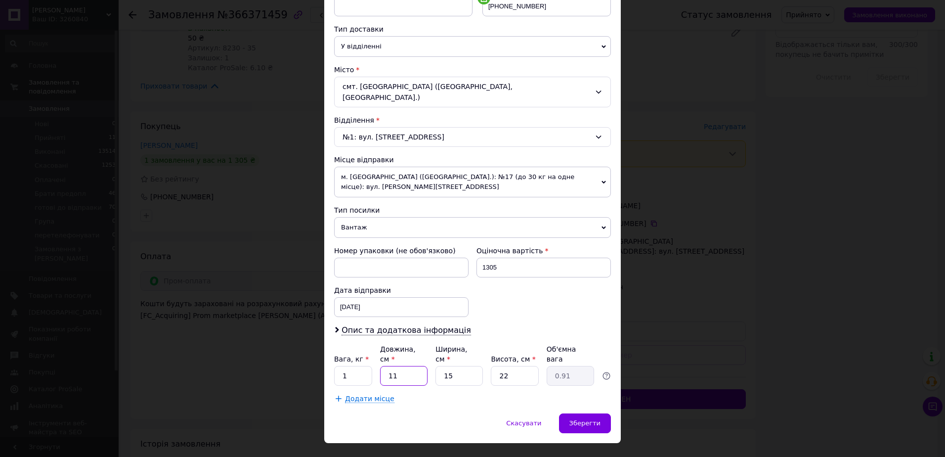
drag, startPoint x: 403, startPoint y: 351, endPoint x: 391, endPoint y: 355, distance: 13.0
click at [391, 366] on input "11" at bounding box center [403, 376] width 47 height 20
drag, startPoint x: 522, startPoint y: 357, endPoint x: 493, endPoint y: 360, distance: 29.4
click at [493, 366] on input "22" at bounding box center [514, 376] width 47 height 20
type input "7"
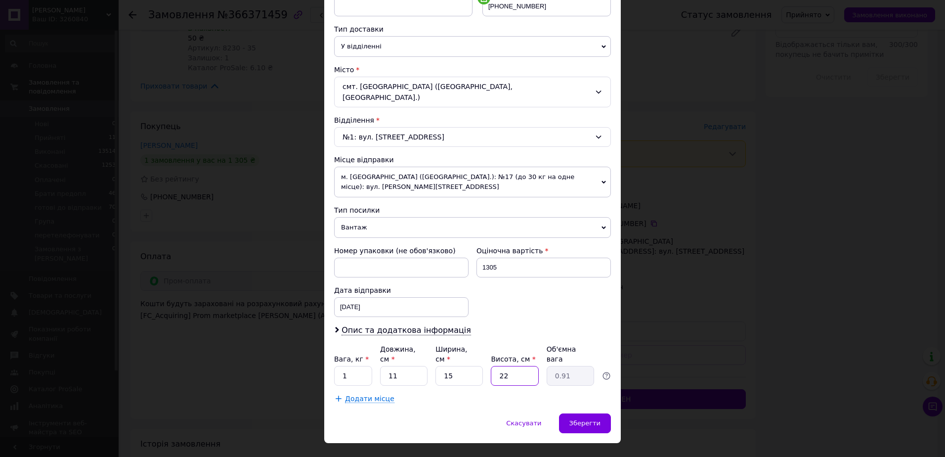
type input "0.29"
type input "7"
drag, startPoint x: 351, startPoint y: 363, endPoint x: 340, endPoint y: 364, distance: 11.4
click at [340, 366] on input "1" at bounding box center [353, 376] width 38 height 20
type input "0.5"
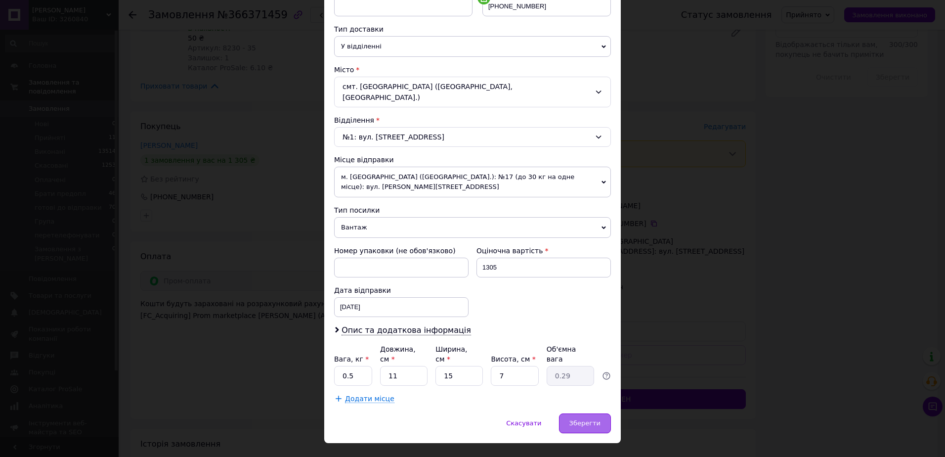
click at [585, 419] on span "Зберегти" at bounding box center [584, 422] width 31 height 7
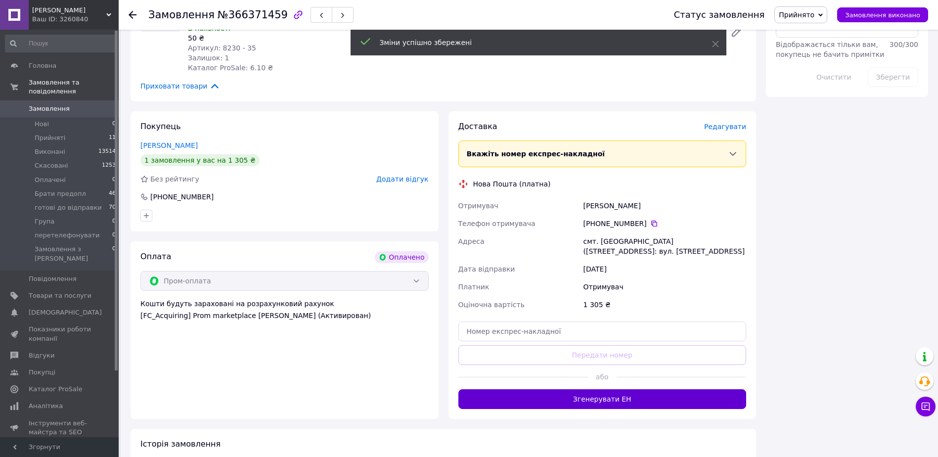
click at [636, 389] on button "Згенерувати ЕН" at bounding box center [602, 399] width 288 height 20
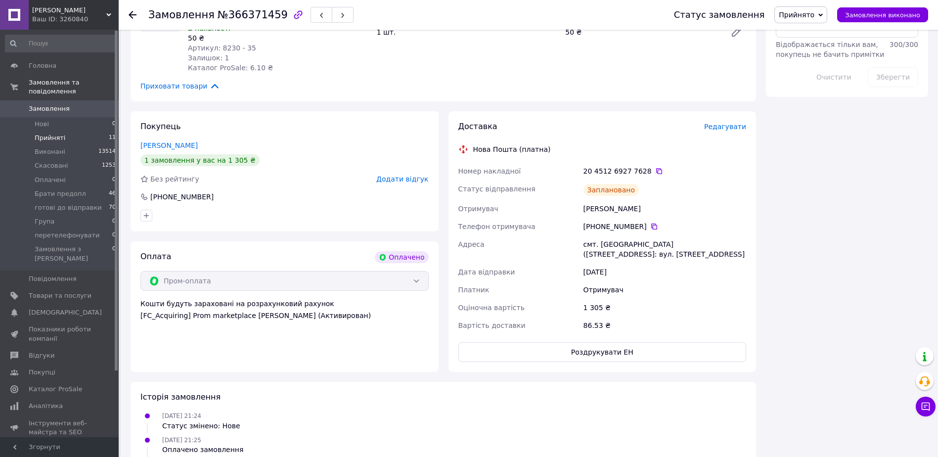
click at [71, 135] on li "Прийняті 11" at bounding box center [61, 138] width 122 height 14
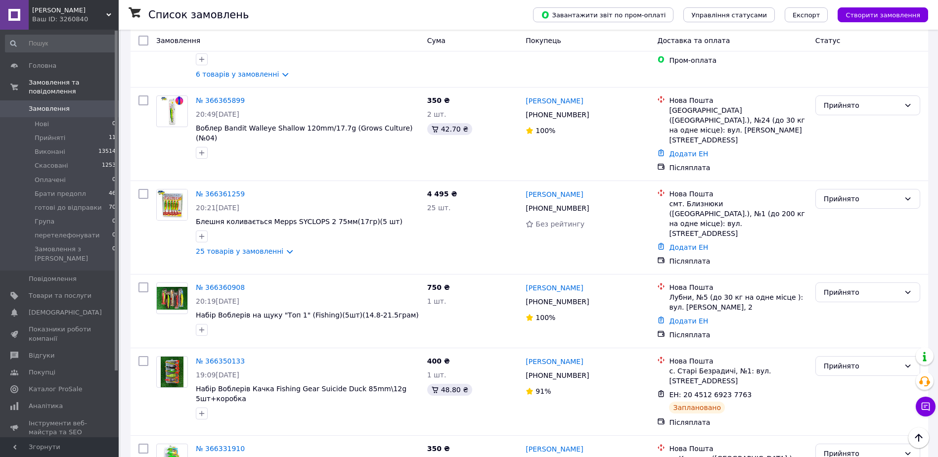
scroll to position [247, 0]
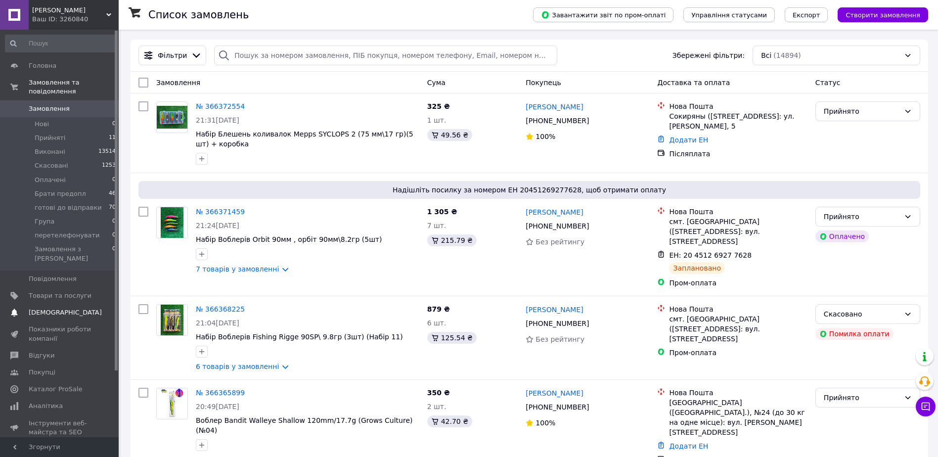
click at [76, 287] on link "Товари та послуги" at bounding box center [61, 295] width 122 height 17
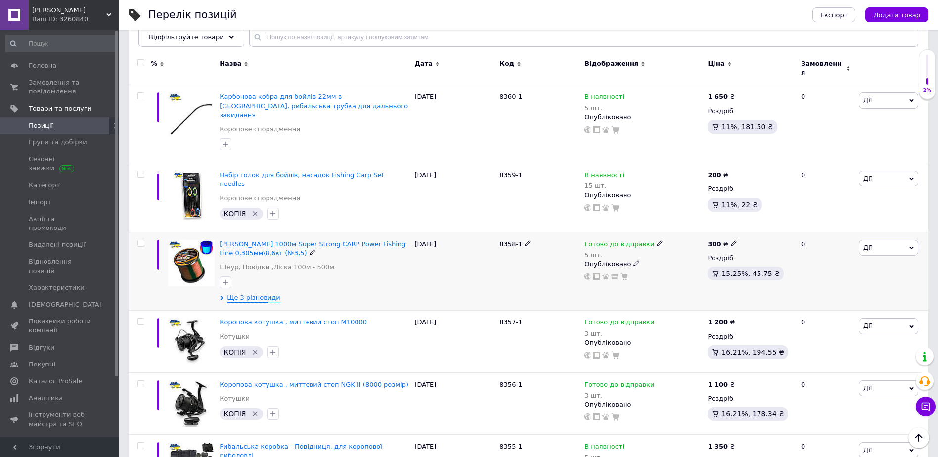
scroll to position [148, 0]
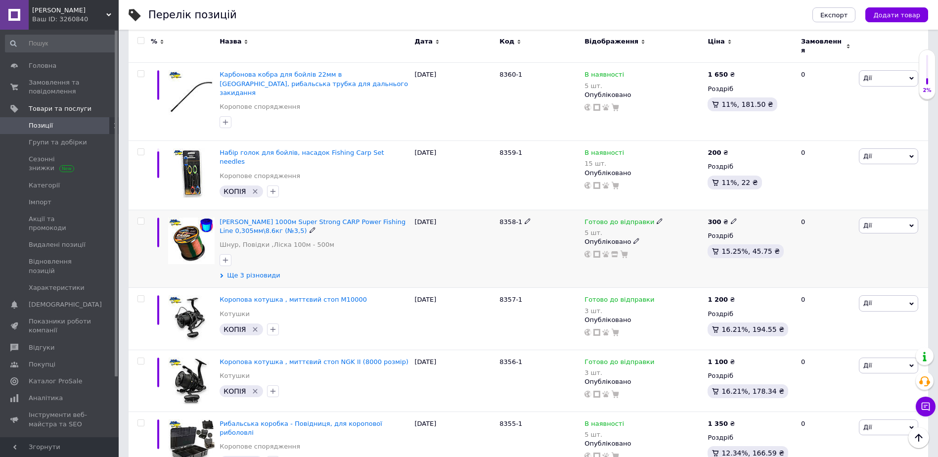
click at [254, 271] on span "Ще 3 різновиди" at bounding box center [253, 275] width 53 height 9
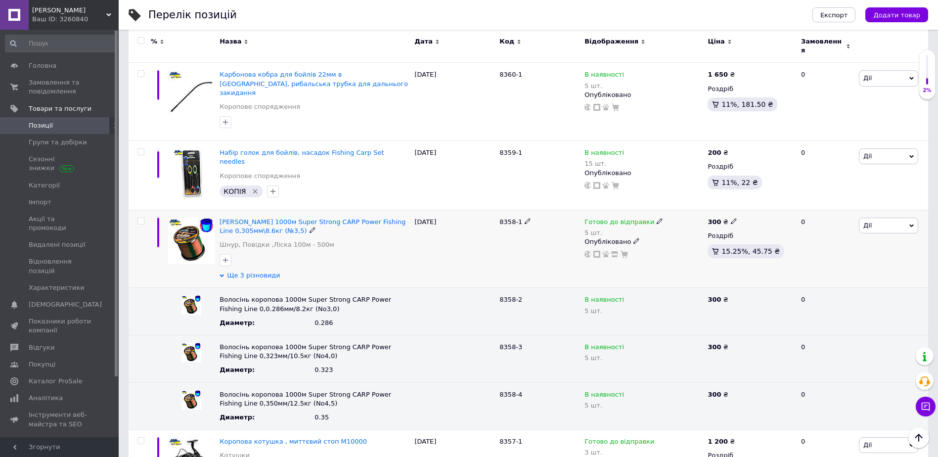
click at [259, 271] on span "Ще 3 різновиди" at bounding box center [253, 275] width 53 height 9
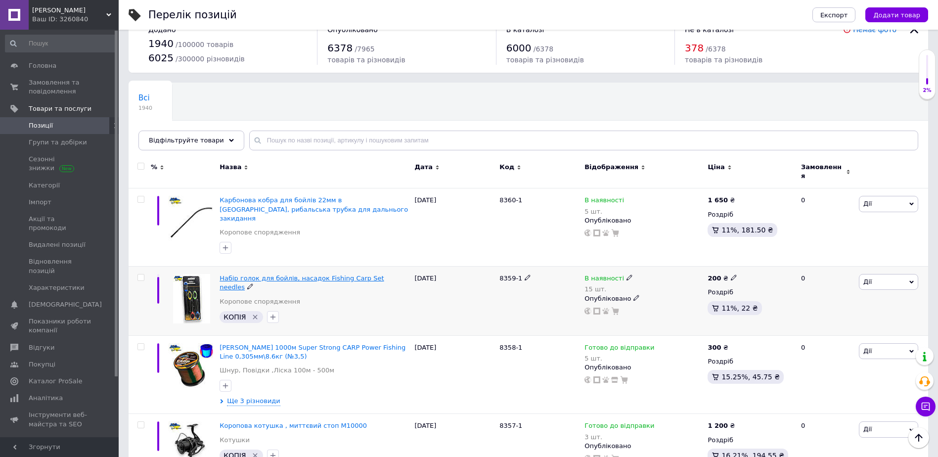
scroll to position [0, 0]
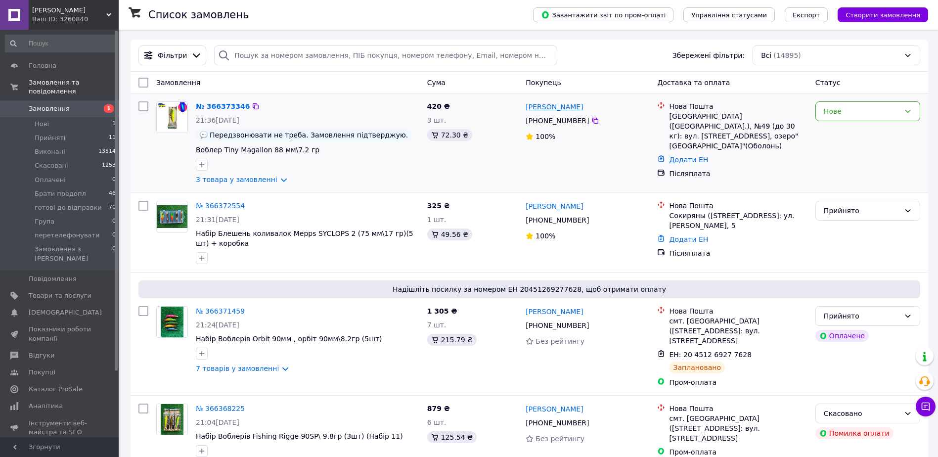
click at [568, 109] on link "[PERSON_NAME]" at bounding box center [553, 107] width 57 height 10
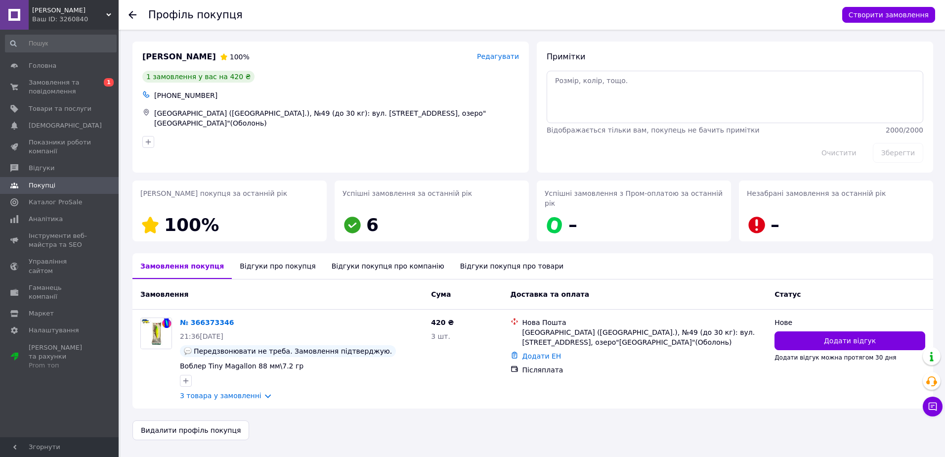
drag, startPoint x: 259, startPoint y: 255, endPoint x: 302, endPoint y: 261, distance: 43.0
click at [261, 255] on div "Відгуки про покупця" at bounding box center [277, 266] width 91 height 26
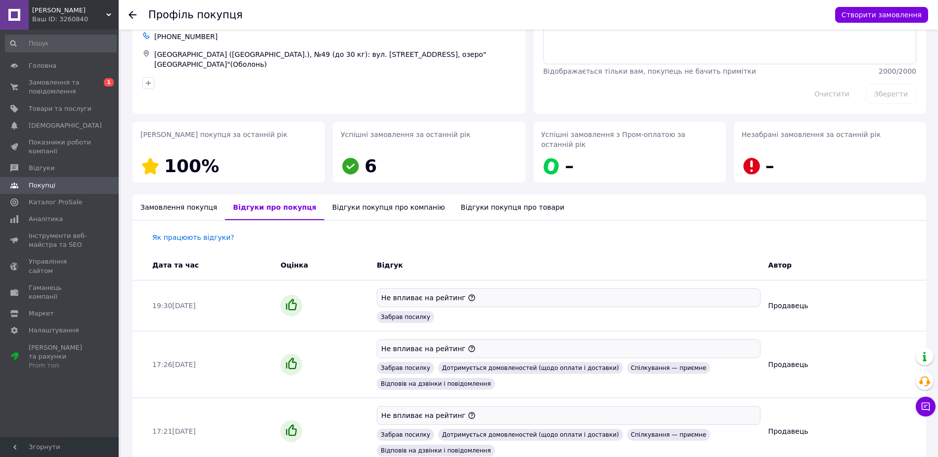
click at [373, 197] on div "Відгуки покупця про компанію" at bounding box center [388, 207] width 129 height 26
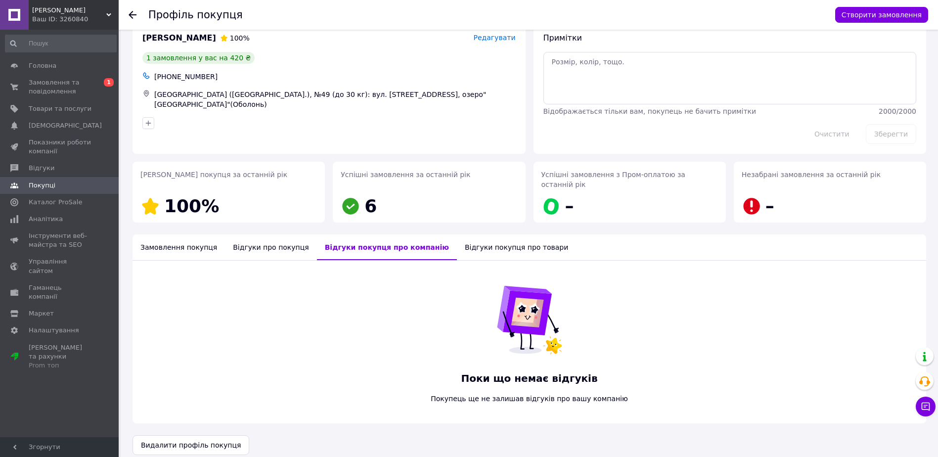
drag, startPoint x: 374, startPoint y: 197, endPoint x: 455, endPoint y: 237, distance: 90.0
click at [457, 237] on div "Відгуки покупця про товари" at bounding box center [516, 247] width 119 height 26
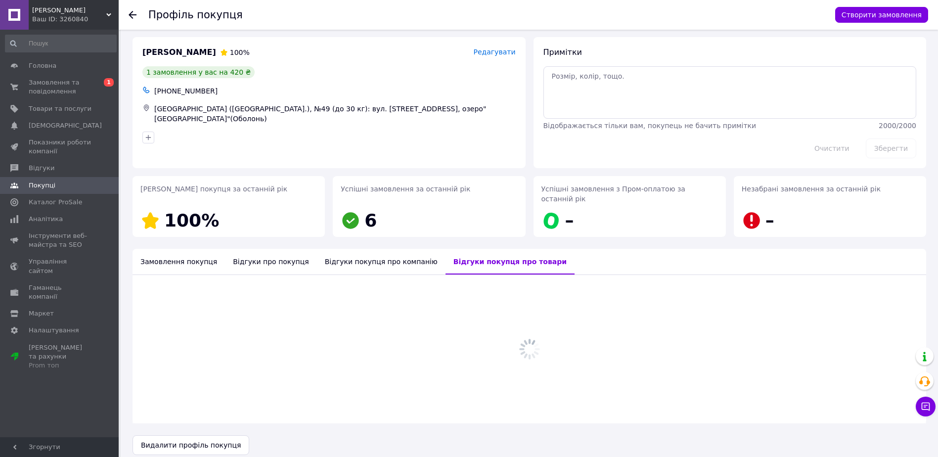
scroll to position [19, 0]
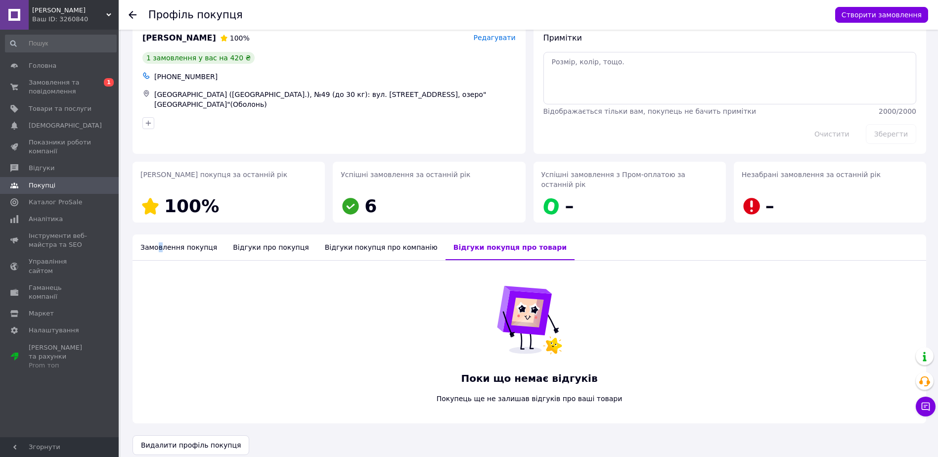
click at [159, 244] on div "Замовлення покупця" at bounding box center [178, 247] width 92 height 26
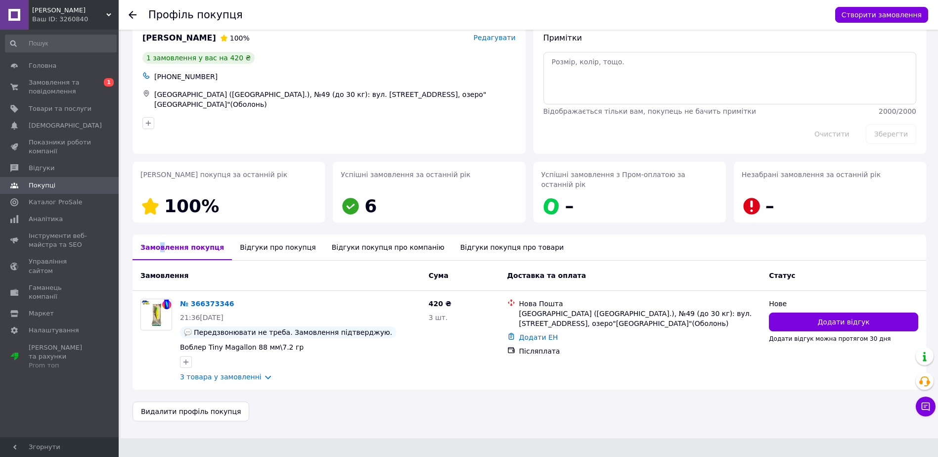
scroll to position [0, 0]
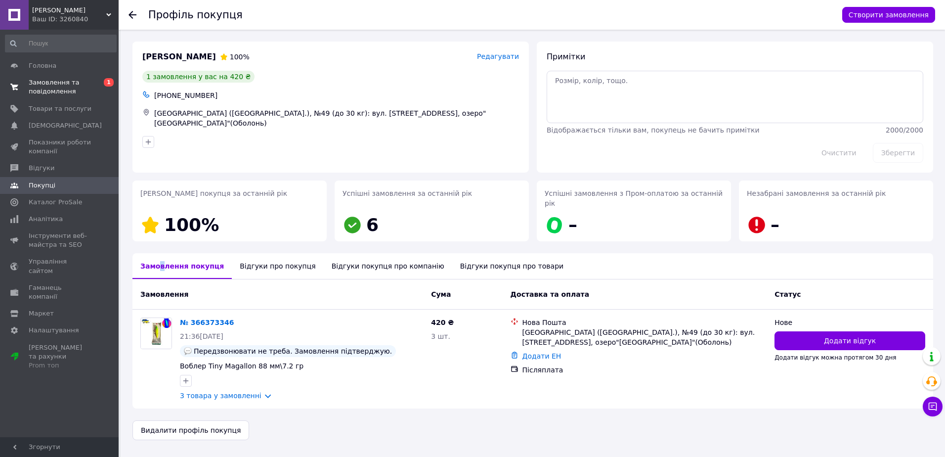
click at [64, 89] on span "Замовлення та повідомлення" at bounding box center [60, 87] width 63 height 18
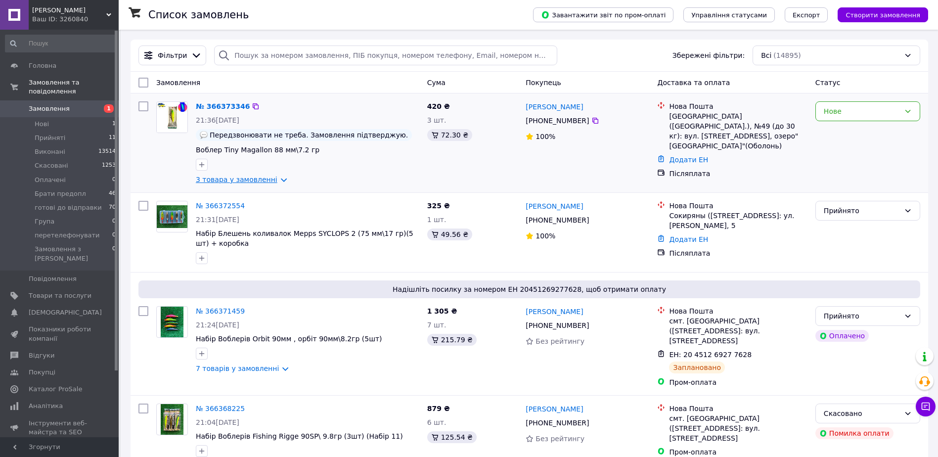
click at [226, 178] on link "3 товара у замовленні" at bounding box center [237, 179] width 82 height 8
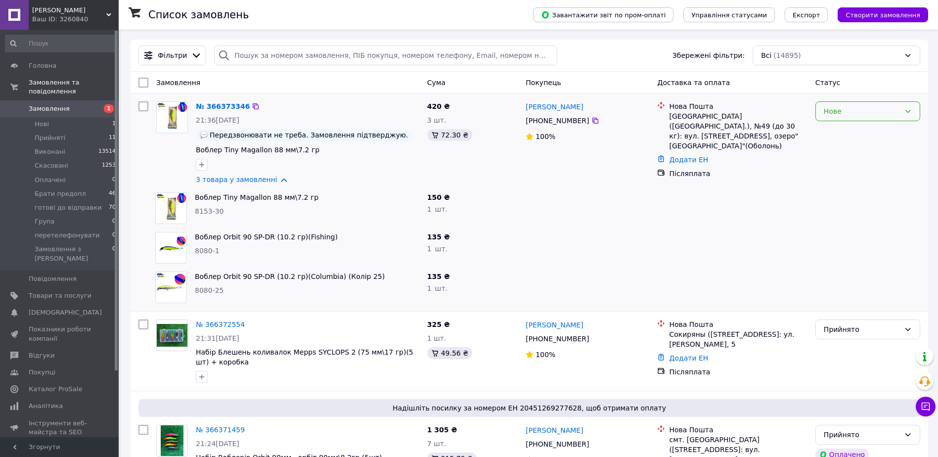
click at [867, 111] on div "Нове" at bounding box center [861, 111] width 76 height 11
click at [853, 129] on li "Прийнято" at bounding box center [868, 133] width 104 height 18
click at [214, 107] on link "№ 366373346" at bounding box center [220, 106] width 49 height 8
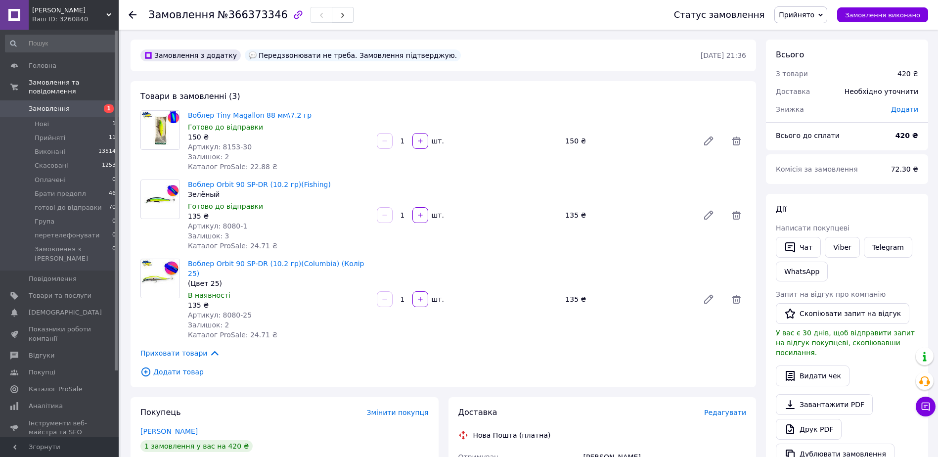
click at [155, 195] on img at bounding box center [160, 199] width 39 height 29
click at [163, 204] on img at bounding box center [160, 199] width 39 height 29
click at [245, 188] on link "Воблер Orbit 90 SP-DR (10.2 гр)(Fishing)" at bounding box center [259, 184] width 143 height 8
click at [65, 104] on span "Замовлення" at bounding box center [60, 108] width 63 height 9
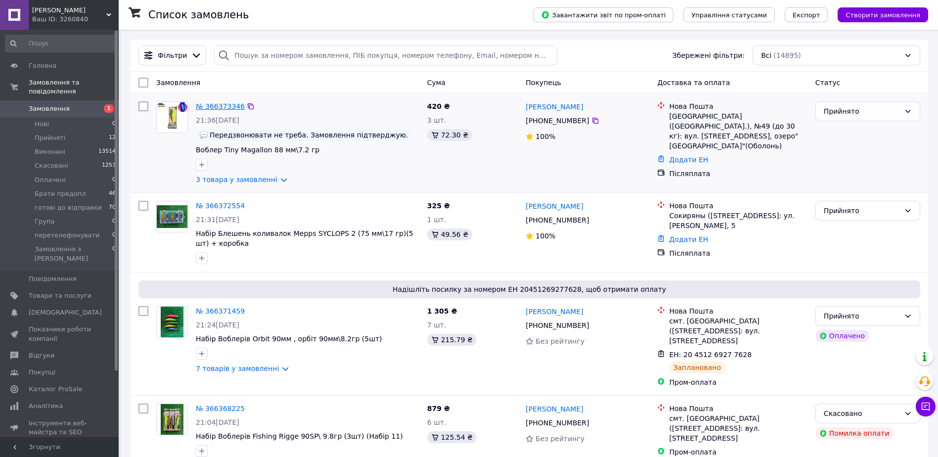
click at [209, 103] on link "№ 366373346" at bounding box center [220, 106] width 49 height 8
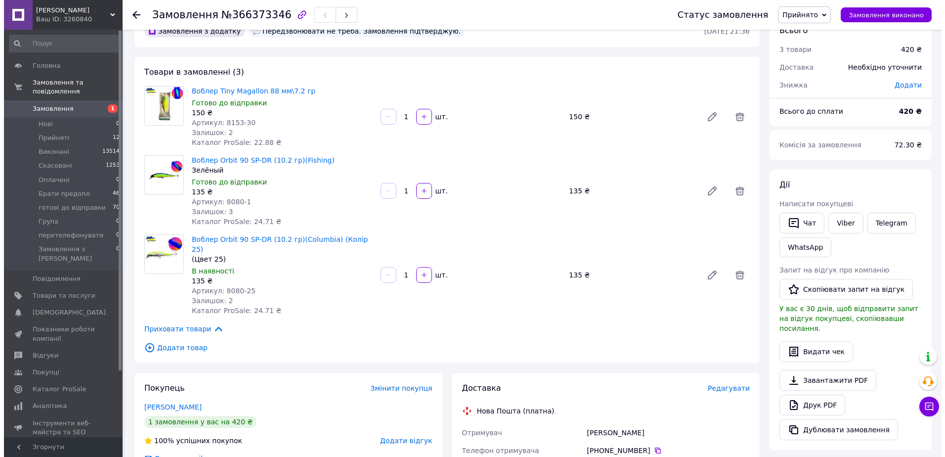
scroll to position [148, 0]
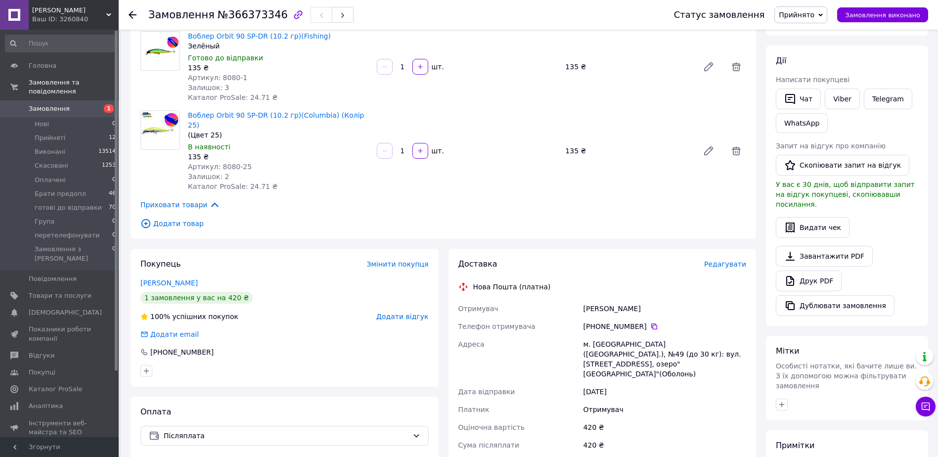
click at [733, 260] on span "Редагувати" at bounding box center [725, 264] width 42 height 8
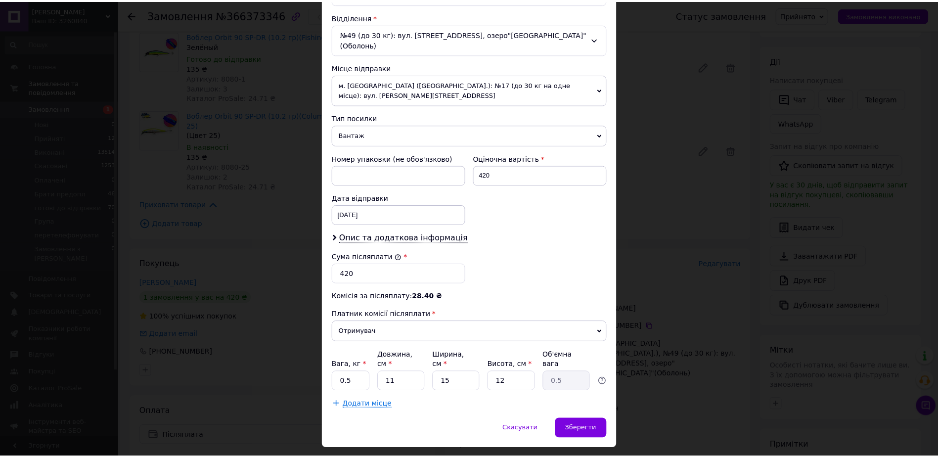
scroll to position [307, 0]
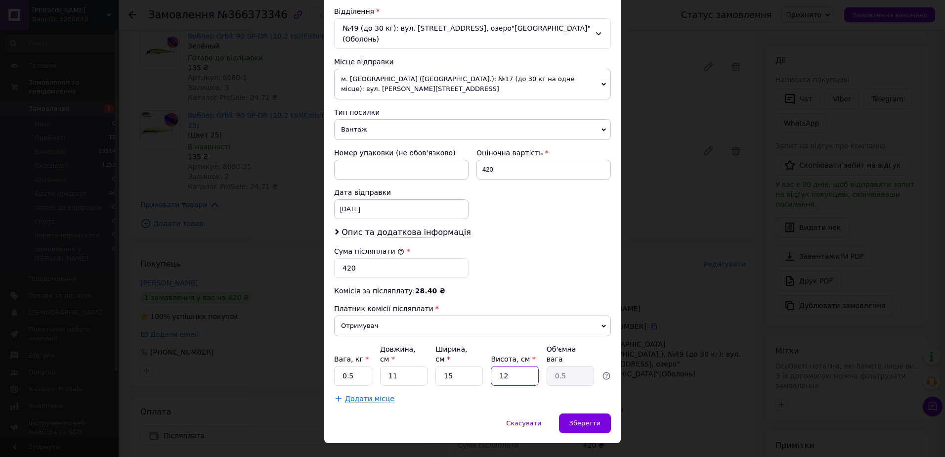
drag, startPoint x: 514, startPoint y: 360, endPoint x: 498, endPoint y: 359, distance: 15.8
click at [498, 366] on input "12" at bounding box center [514, 376] width 47 height 20
type input "5"
type input "0.21"
type input "5"
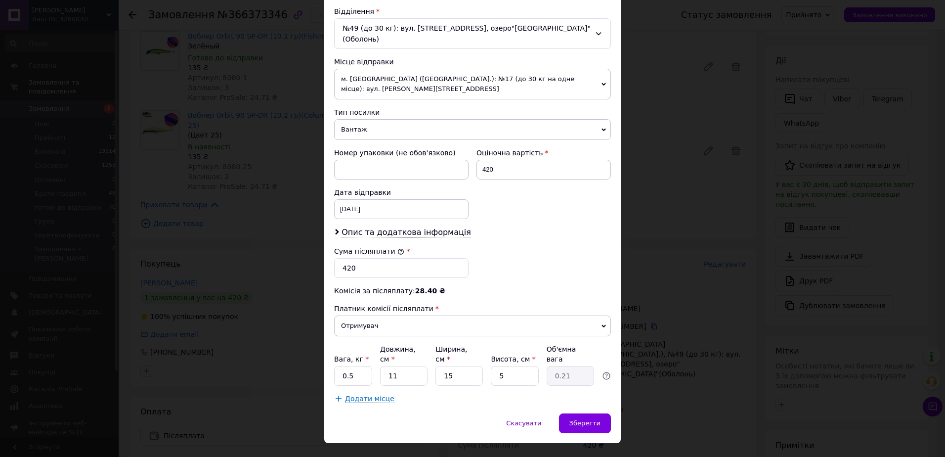
click at [474, 413] on div "Скасувати   Зберегти" at bounding box center [472, 428] width 297 height 30
click at [604, 413] on div "Зберегти" at bounding box center [585, 423] width 52 height 20
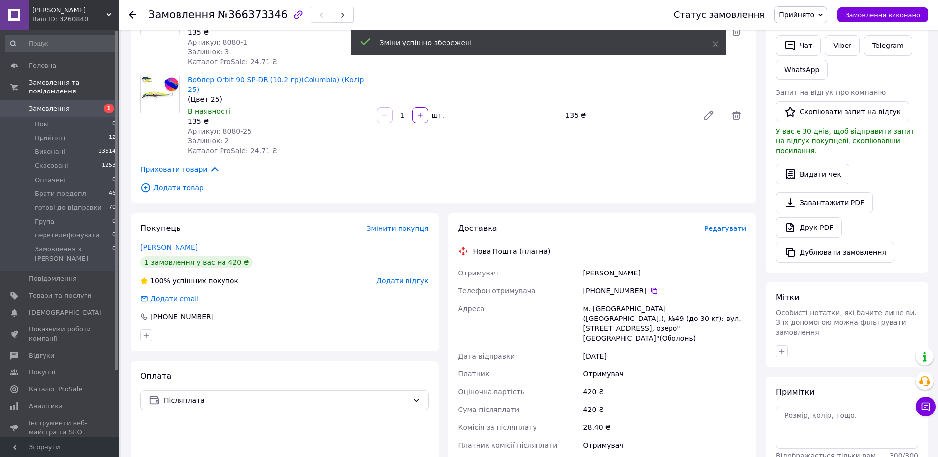
scroll to position [346, 0]
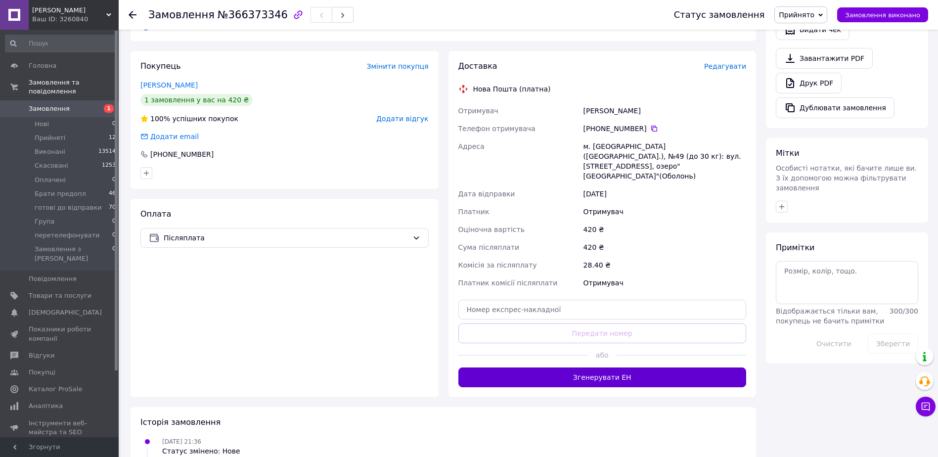
click at [619, 367] on button "Згенерувати ЕН" at bounding box center [602, 377] width 288 height 20
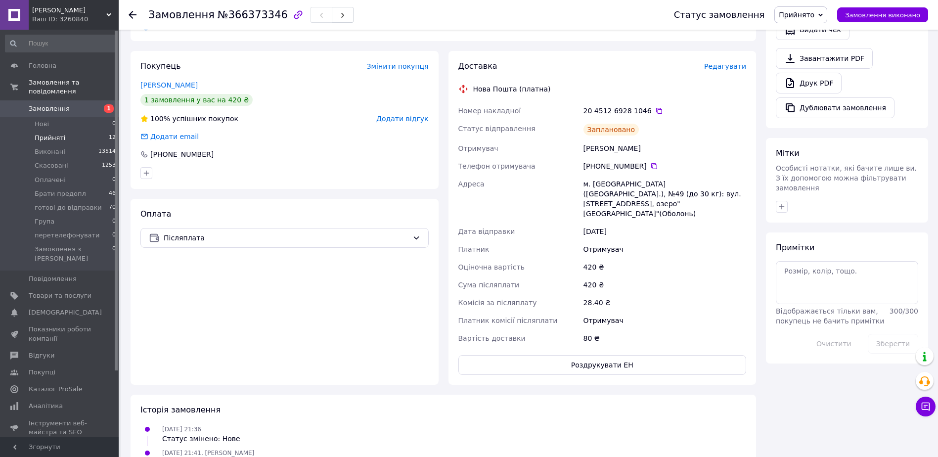
click at [69, 131] on li "Прийняті 12" at bounding box center [61, 138] width 122 height 14
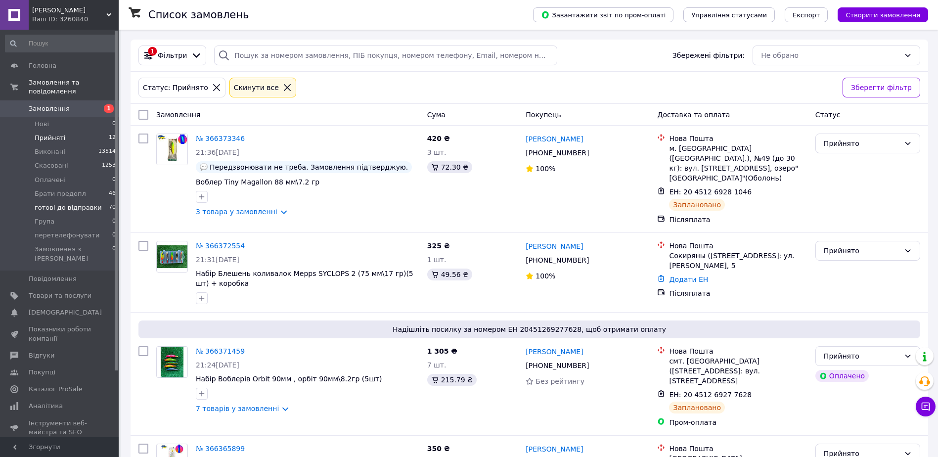
click at [75, 201] on li "готові до відправки 70" at bounding box center [61, 208] width 122 height 14
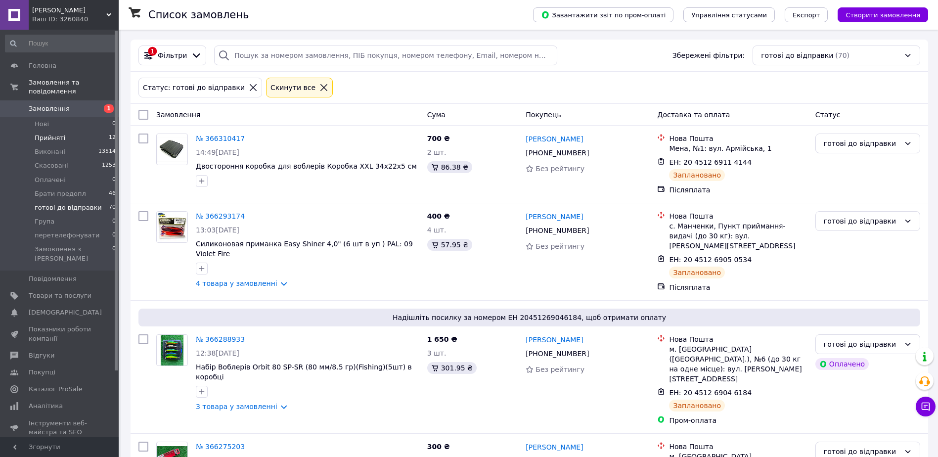
click at [73, 131] on li "Прийняті 12" at bounding box center [61, 138] width 122 height 14
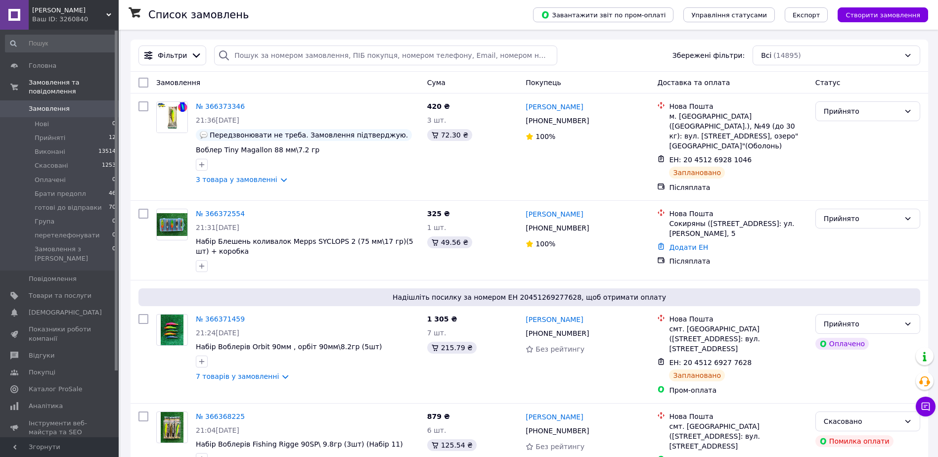
click at [47, 16] on div "Ваш ID: 3260840" at bounding box center [75, 19] width 86 height 9
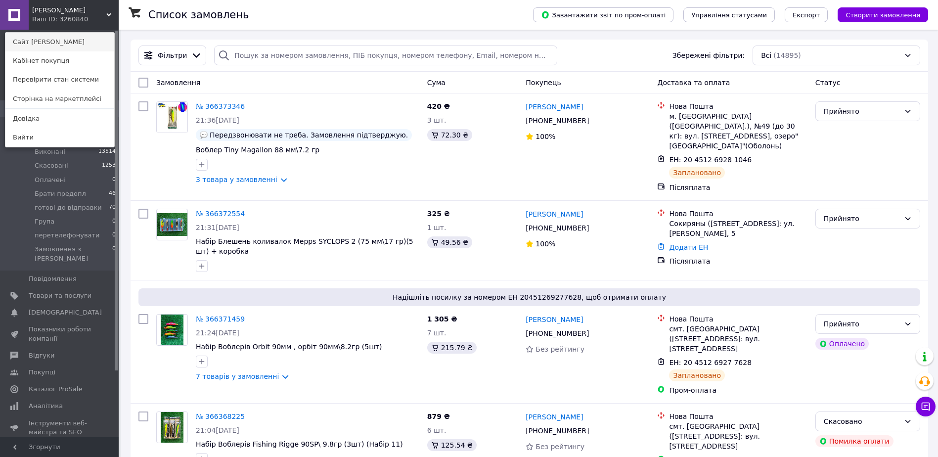
click at [61, 43] on link "Сайт [PERSON_NAME]" at bounding box center [59, 42] width 109 height 19
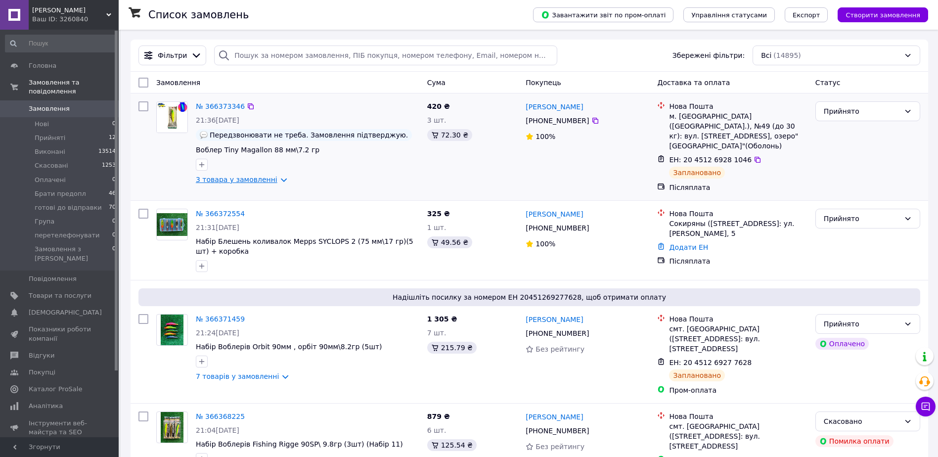
click at [203, 178] on link "3 товара у замовленні" at bounding box center [237, 179] width 82 height 8
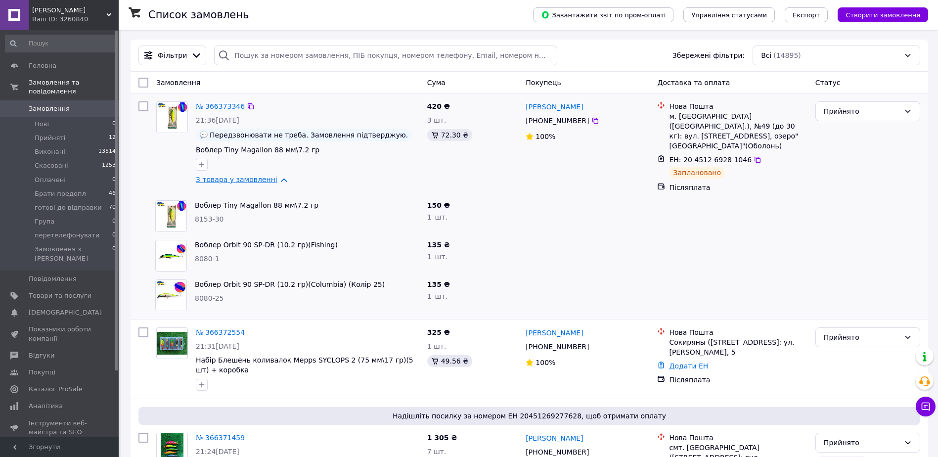
click at [226, 182] on link "3 товара у замовленні" at bounding box center [237, 179] width 82 height 8
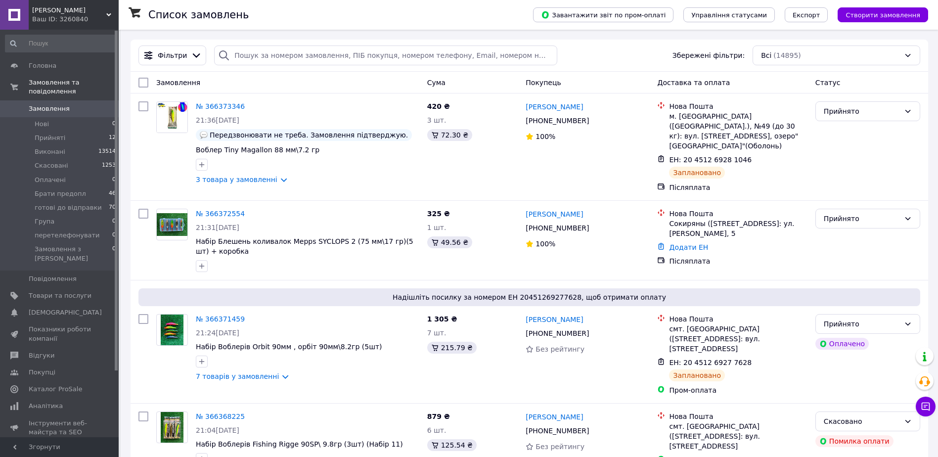
drag, startPoint x: 54, startPoint y: 309, endPoint x: 66, endPoint y: 312, distance: 11.6
click at [54, 325] on span "Показники роботи компанії" at bounding box center [60, 334] width 63 height 18
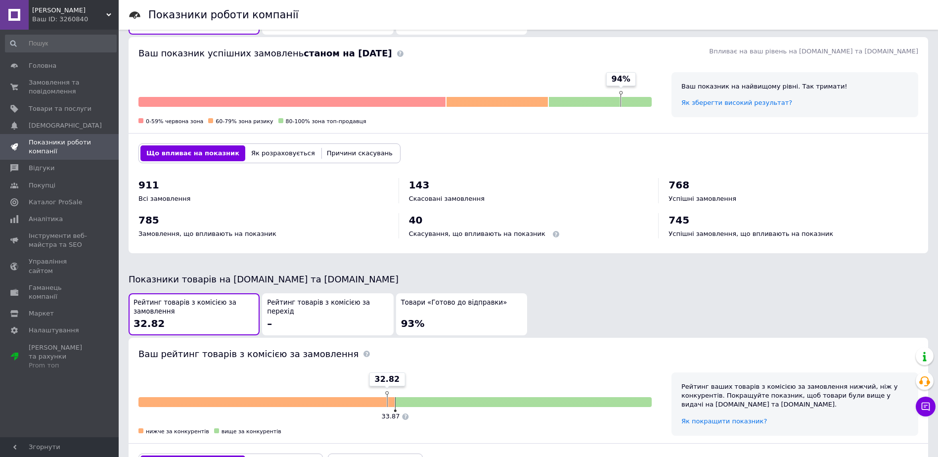
scroll to position [297, 0]
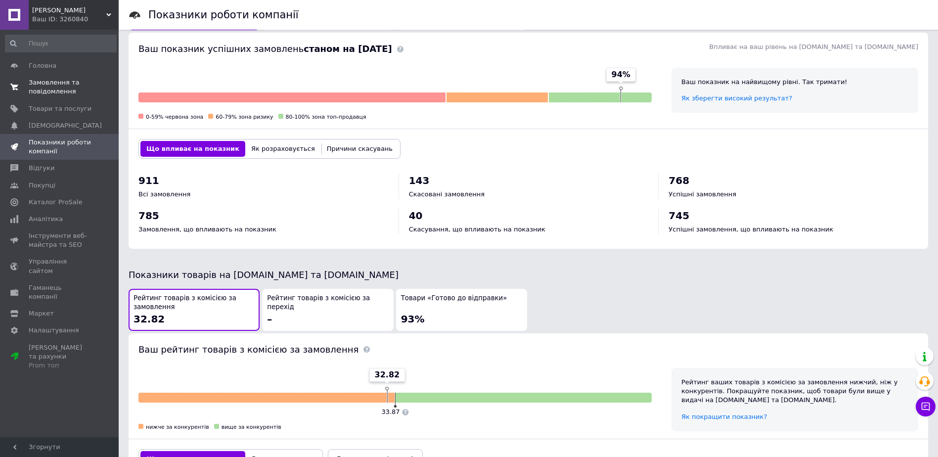
click at [42, 86] on span "Замовлення та повідомлення" at bounding box center [60, 87] width 63 height 18
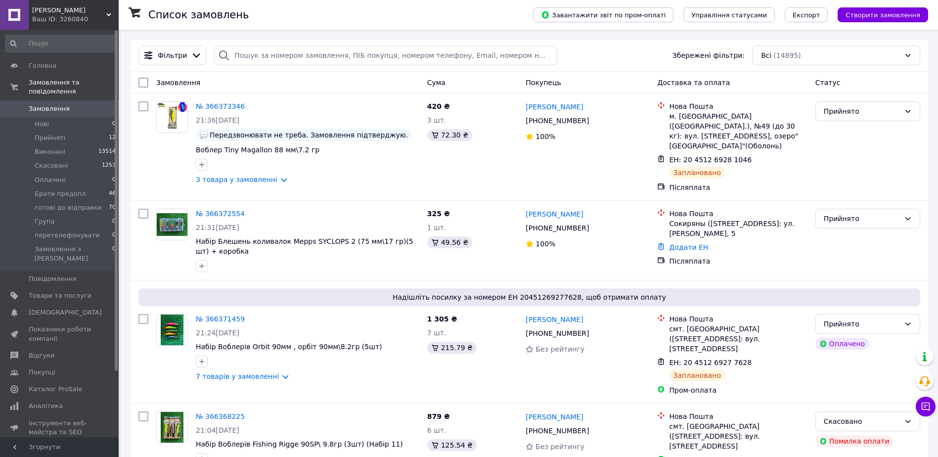
click at [75, 17] on div "Ваш ID: 3260840" at bounding box center [75, 19] width 86 height 9
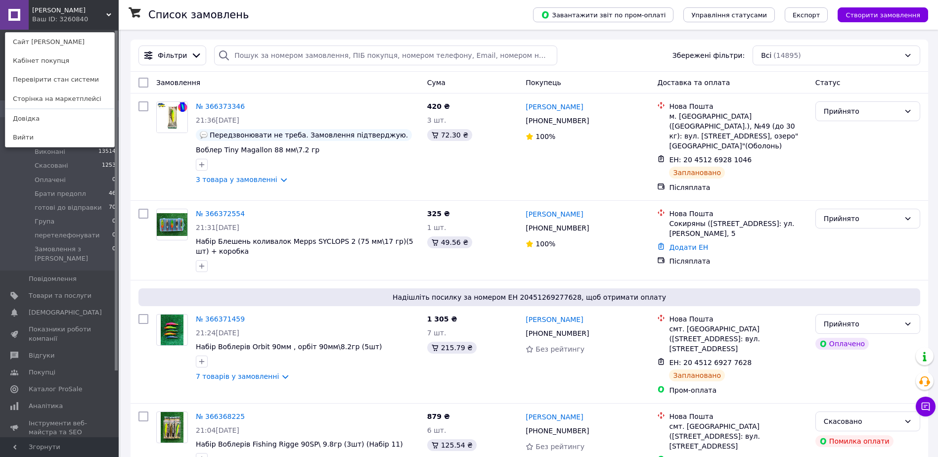
click at [44, 46] on link "Сайт [PERSON_NAME]" at bounding box center [59, 42] width 109 height 19
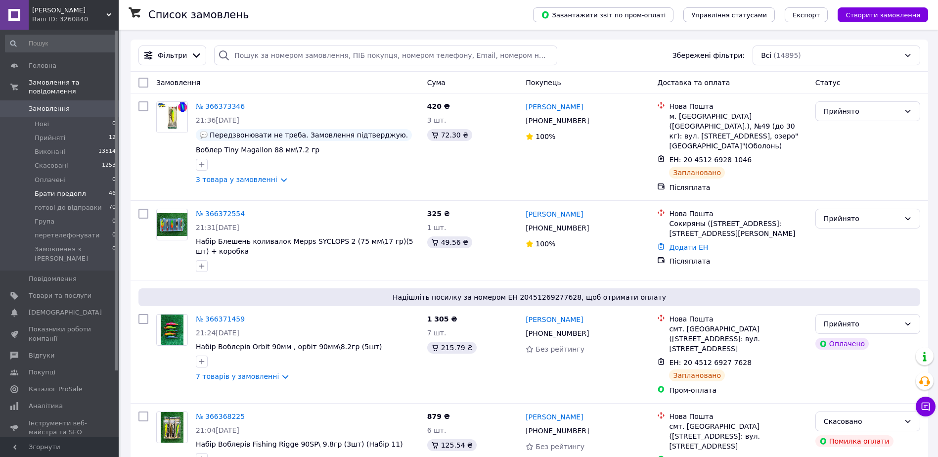
click at [106, 187] on li "Брати предопл 46" at bounding box center [61, 194] width 122 height 14
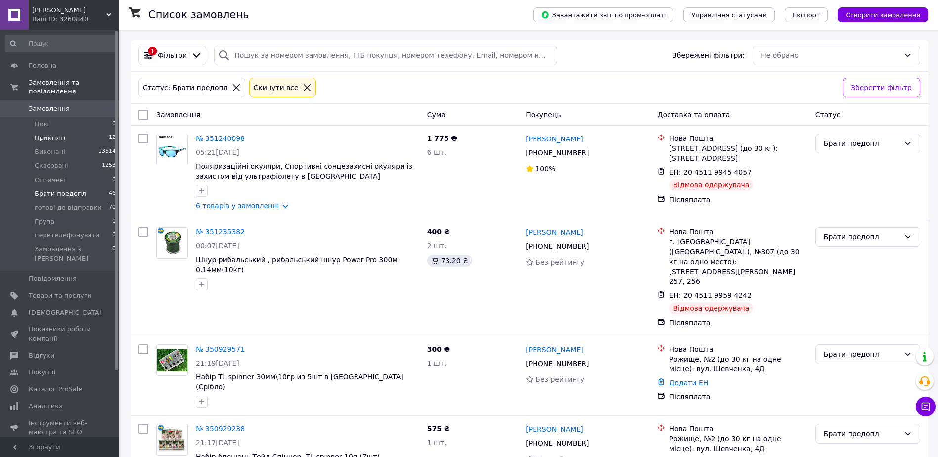
click at [87, 131] on li "Прийняті 12" at bounding box center [61, 138] width 122 height 14
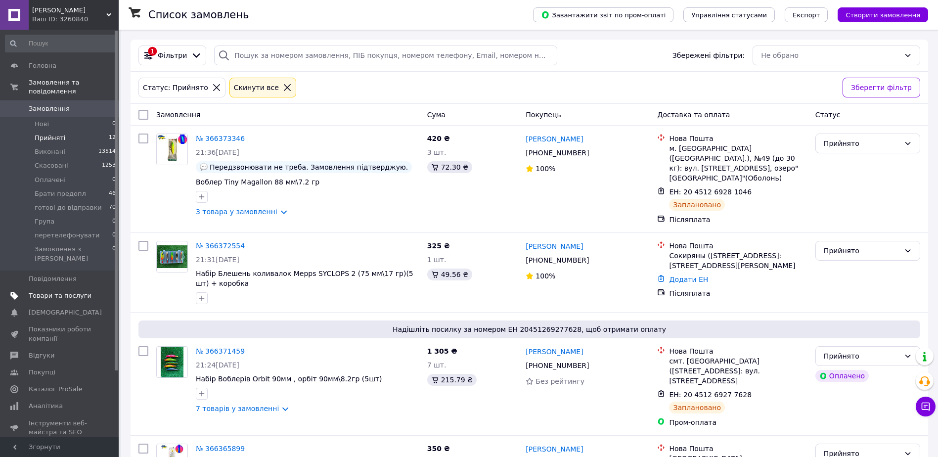
click at [58, 291] on span "Товари та послуги" at bounding box center [60, 295] width 63 height 9
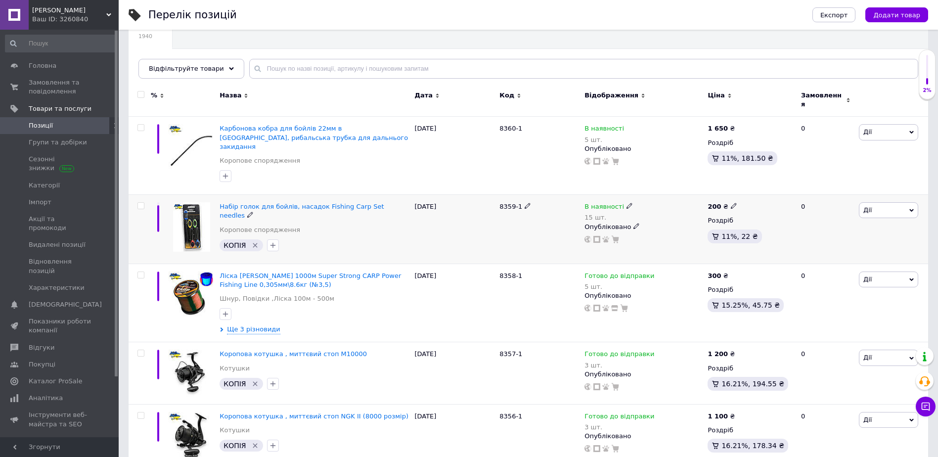
scroll to position [99, 0]
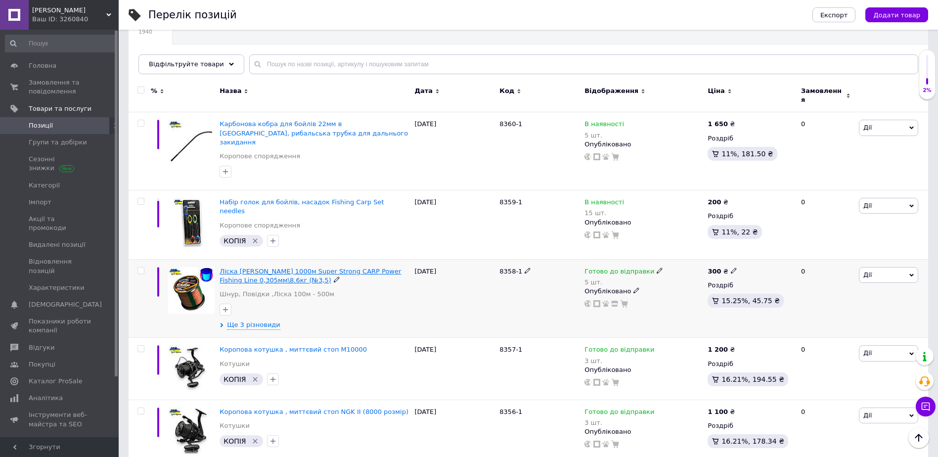
click at [265, 267] on span "Ліска [PERSON_NAME] 1000м Super Strong CARP Power Fishing Line 0,305мм\8.6кг (№…" at bounding box center [309, 275] width 181 height 16
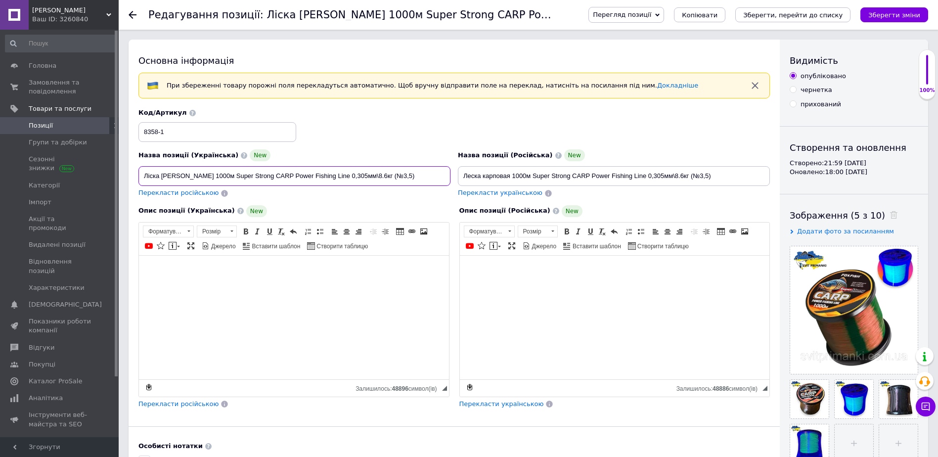
click at [211, 176] on input "Ліска коропова 1000м Super Strong CARP Power Fishing Line 0,305мм\8.6кг (№3,5)" at bounding box center [294, 176] width 312 height 20
click at [250, 176] on input "Ліска коропова 1000м Super Strong CARP Power Fishing Line 0,305мм\8.6кг (№3,5)" at bounding box center [294, 176] width 312 height 20
click at [213, 176] on input "Ліска коропова 1000м Super Strong CARP Power Fishing Line 0,305мм\8.6кг (№3,5)" at bounding box center [294, 176] width 312 height 20
drag, startPoint x: 239, startPoint y: 175, endPoint x: 212, endPoint y: 177, distance: 27.7
click at [212, 177] on input "[PERSON_NAME] 1000м [PERSON_NAME] Super Strong CARP Power Fishing Line 0,305мм\…" at bounding box center [294, 176] width 312 height 20
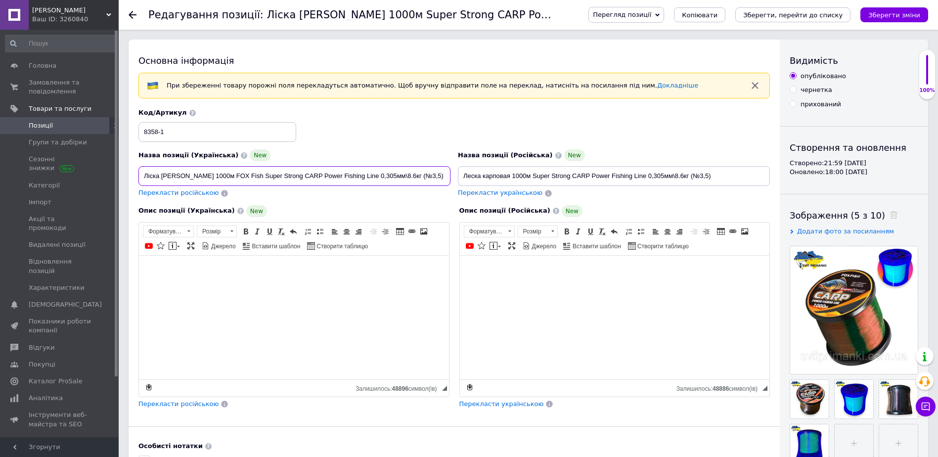
type input "[PERSON_NAME] 1000м [PERSON_NAME] Super Strong CARP Power Fishing Line 0,305мм\…"
click at [534, 177] on input "Леска карповая 1000м Super Strong CARP Power Fishing Line 0,305мм\8.6кг (№3,5)" at bounding box center [614, 176] width 312 height 20
paste input "FOX Fish"
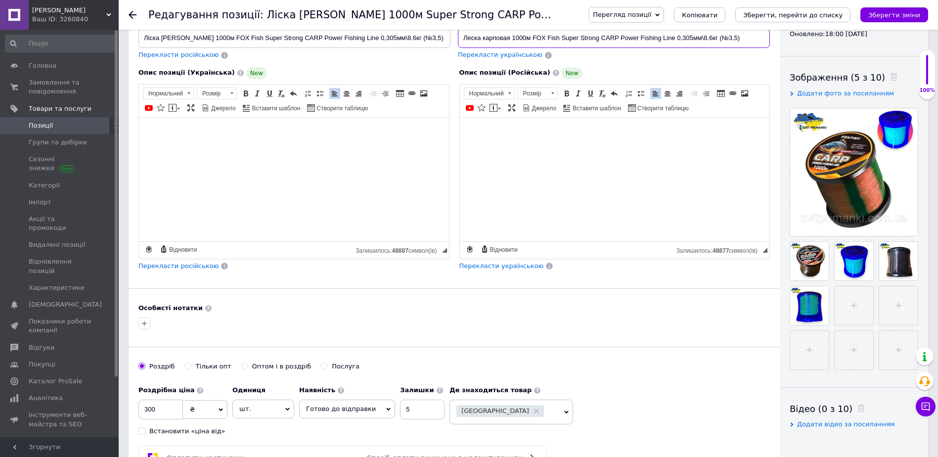
scroll to position [198, 0]
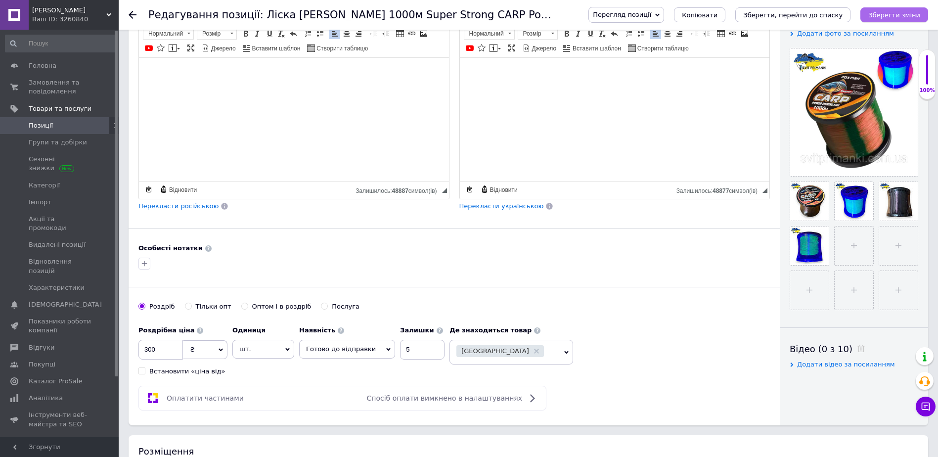
type input "Леска карповая 1000м FOX Fish Super Strong CARP Power Fishing Line 0,305мм\8.6к…"
click at [905, 13] on icon "Зберегти зміни" at bounding box center [894, 14] width 52 height 7
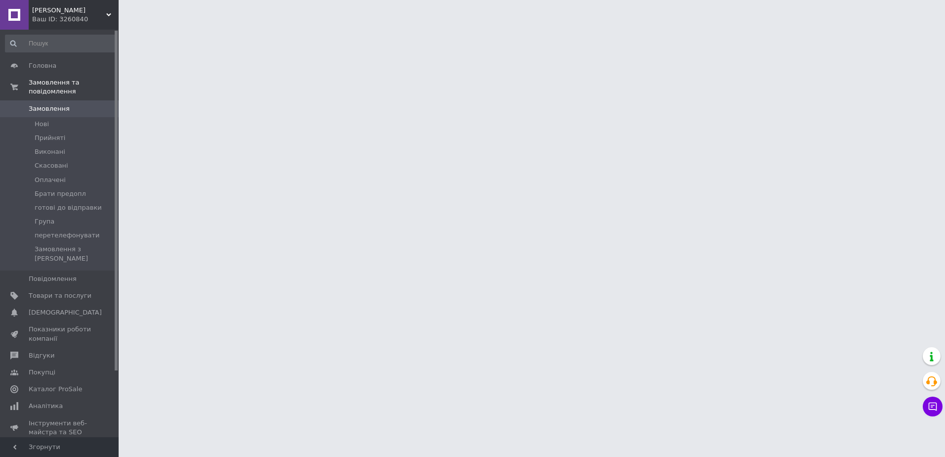
click at [67, 22] on div "Ваш ID: 3260840" at bounding box center [75, 19] width 86 height 9
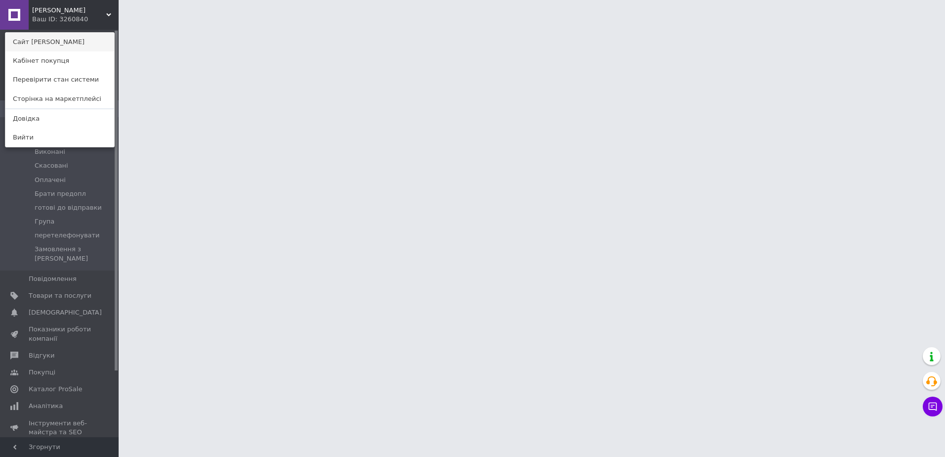
click at [65, 43] on link "Сайт [PERSON_NAME]" at bounding box center [59, 42] width 109 height 19
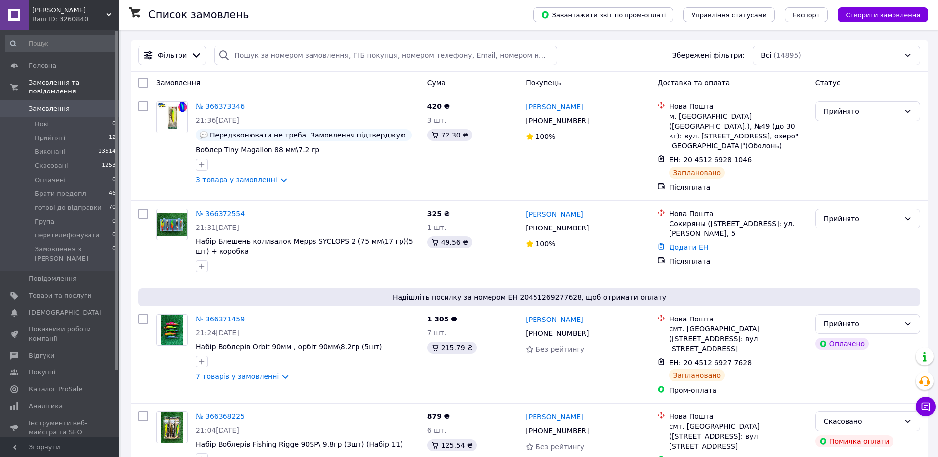
drag, startPoint x: 51, startPoint y: 273, endPoint x: 218, endPoint y: 244, distance: 169.2
click at [52, 291] on span "Товари та послуги" at bounding box center [60, 295] width 63 height 9
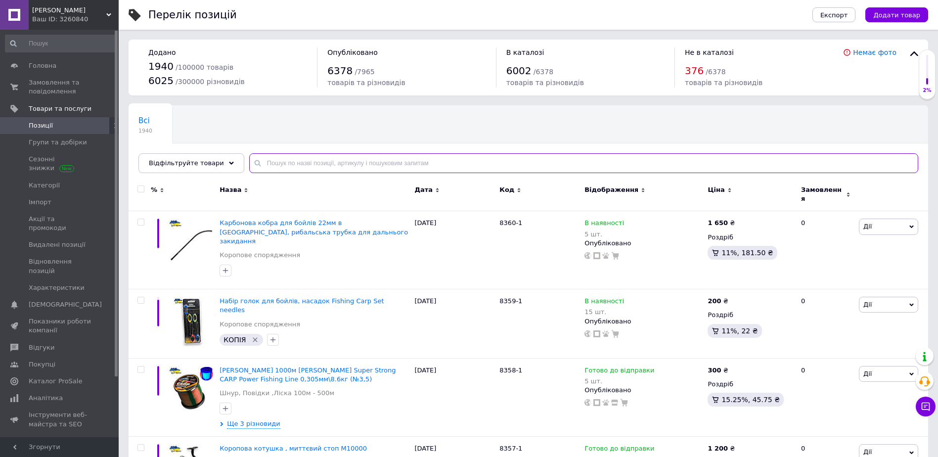
click at [313, 160] on input "text" at bounding box center [583, 163] width 669 height 20
paste input "8361-1"
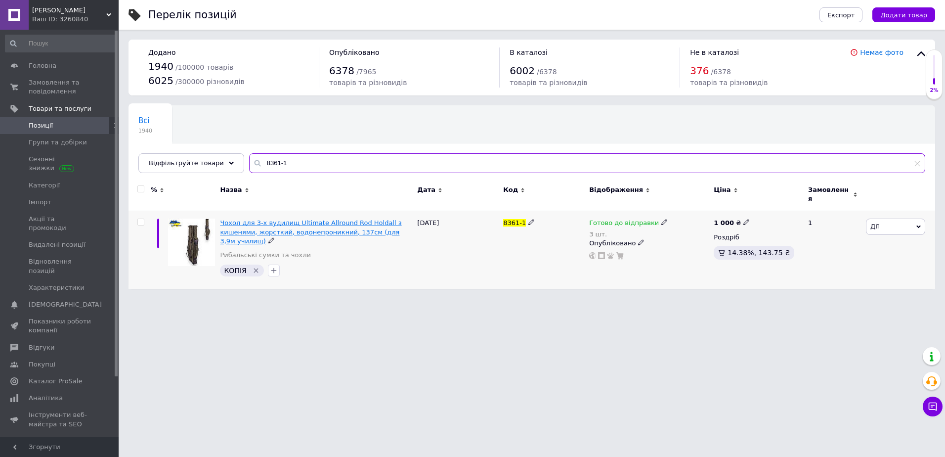
type input "8361-1"
click at [250, 224] on span "Чохол для 3-х вудилищ Ultimate Allround Rod Holdall з кишенями, жорсткий, водон…" at bounding box center [310, 231] width 181 height 25
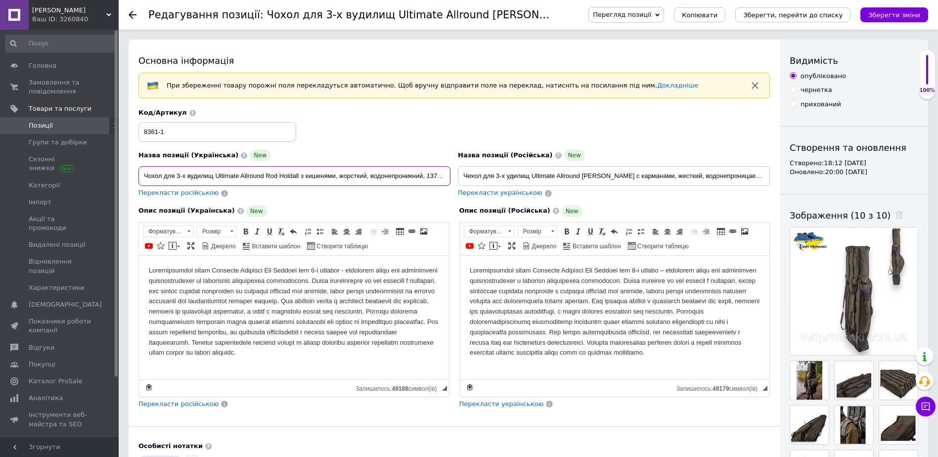
click at [400, 177] on input "Чохол для 3-х вудилищ Ultimate Allround Rod Holdall з кишенями, жорсткий, водон…" at bounding box center [294, 176] width 312 height 20
click at [428, 180] on input "Чохол для 3-х вудилищ Ultimate Allround Rod Holdall з кишенями, жорсткий, водон…" at bounding box center [294, 176] width 312 height 20
type input "Чохол для 3-х вудилищ Ultimate Allround Rod Holdall з кишенями, жорсткий, водон…"
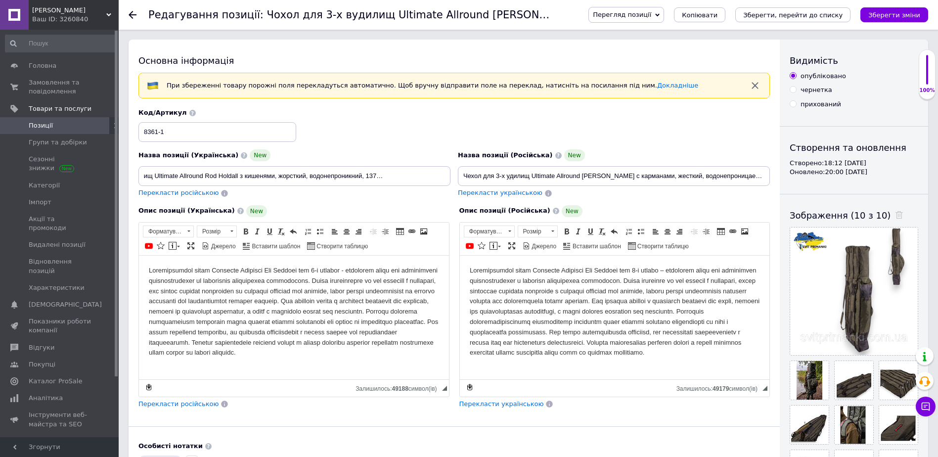
scroll to position [0, 0]
click at [409, 156] on div "Назва позиції (Українська) New" at bounding box center [294, 155] width 312 height 12
click at [409, 173] on input "Чохол для 3-х вудилищ Ultimate Allround Rod Holdall з кишенями, жорсткий, водон…" at bounding box center [294, 176] width 312 height 20
drag, startPoint x: 753, startPoint y: 176, endPoint x: 741, endPoint y: 178, distance: 12.1
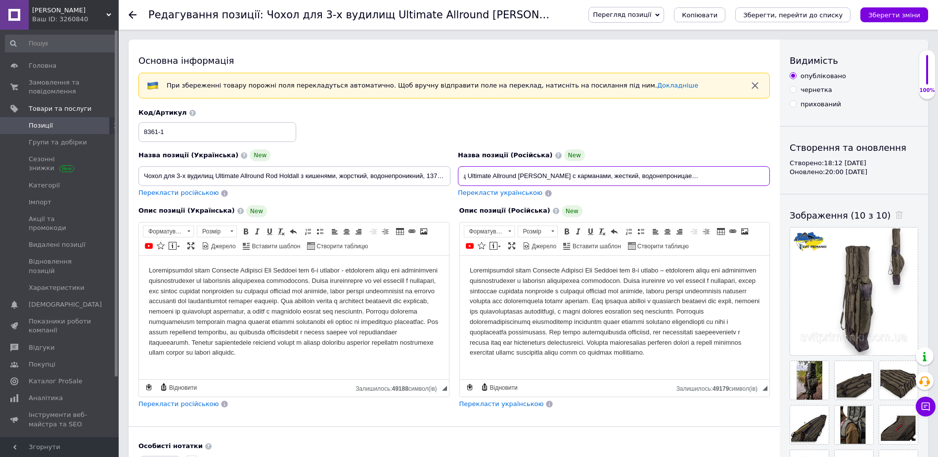
click at [741, 178] on input "Чехол для 3-х удилищ Ultimate Allround [PERSON_NAME] с карманами, жесткий, водо…" at bounding box center [614, 176] width 312 height 20
type input "Чехол для 3-х удилищ Ultimate Allround [PERSON_NAME] с карманами, жесткий, водо…"
drag, startPoint x: 759, startPoint y: 177, endPoint x: 720, endPoint y: 132, distance: 58.9
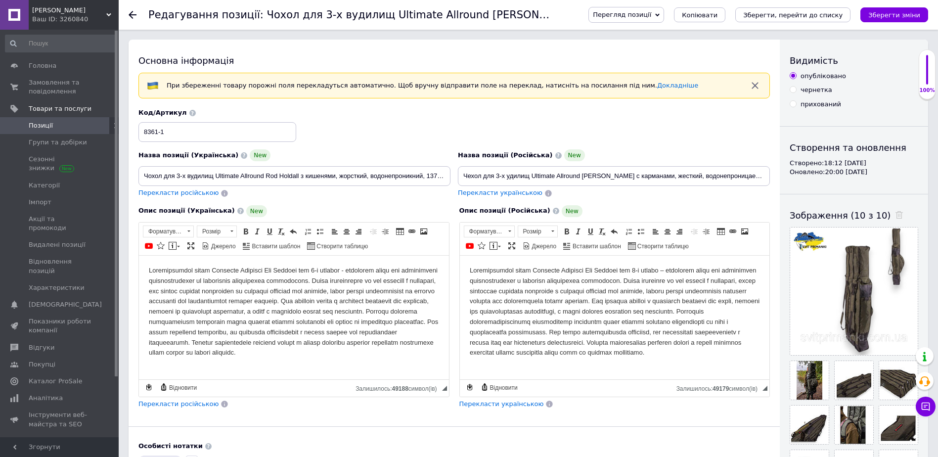
click at [720, 132] on div "Код/Артикул 8361-1" at bounding box center [454, 125] width 639 height 41
click at [732, 174] on input "Чехол для 3-х удилищ Ultimate Allround [PERSON_NAME] с карманами, жесткий, водо…" at bounding box center [614, 176] width 312 height 20
click at [897, 9] on button "Зберегти зміни" at bounding box center [894, 14] width 68 height 15
click at [40, 82] on span "Замовлення та повідомлення" at bounding box center [60, 87] width 63 height 18
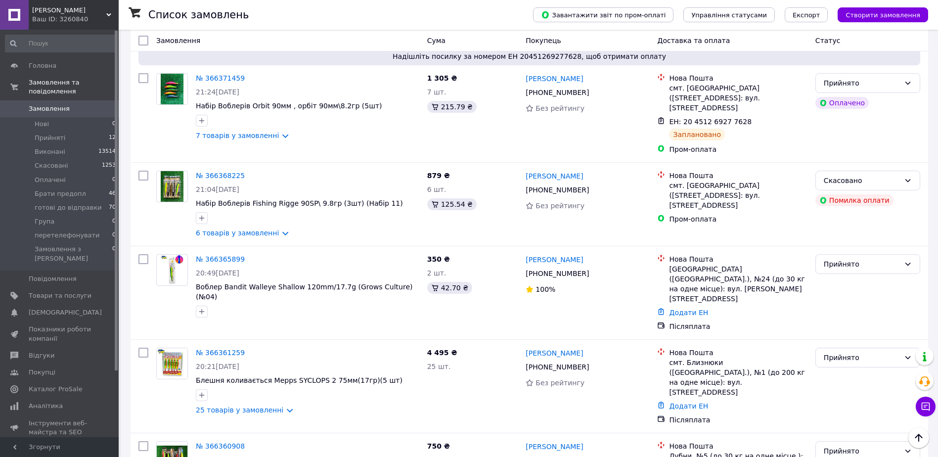
scroll to position [346, 0]
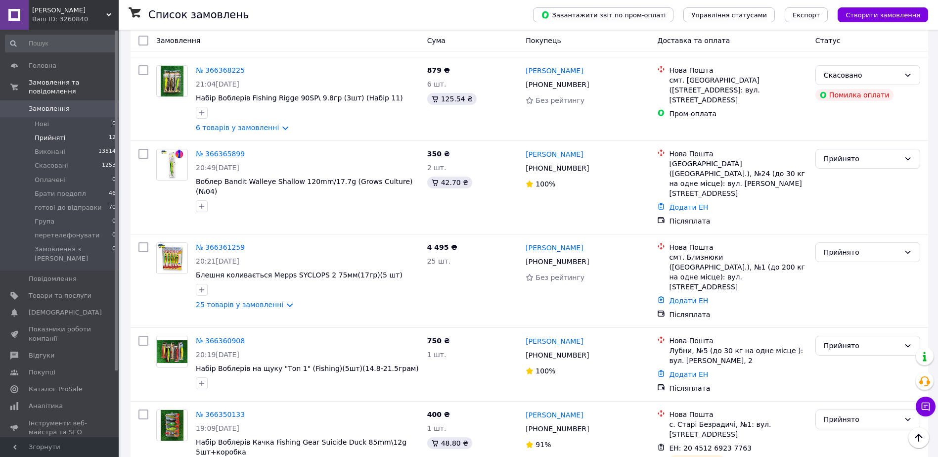
click at [78, 131] on li "Прийняті 12" at bounding box center [61, 138] width 122 height 14
